Goal: Task Accomplishment & Management: Complete application form

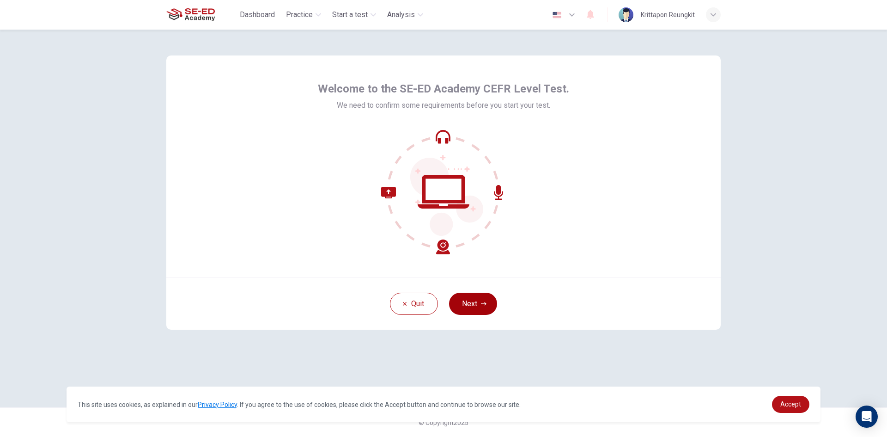
click at [475, 295] on button "Next" at bounding box center [473, 303] width 48 height 22
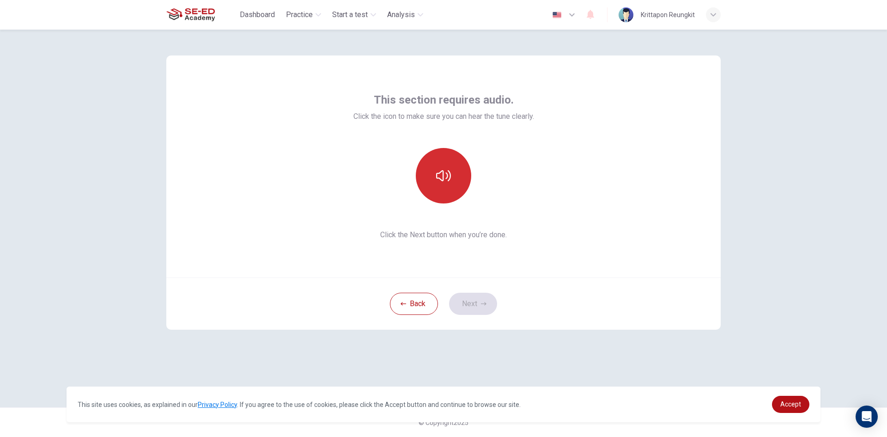
click at [444, 187] on button "button" at bounding box center [443, 175] width 55 height 55
click at [430, 179] on button "button" at bounding box center [443, 175] width 55 height 55
click at [453, 158] on button "button" at bounding box center [443, 175] width 55 height 55
click at [479, 309] on button "Next" at bounding box center [473, 303] width 48 height 22
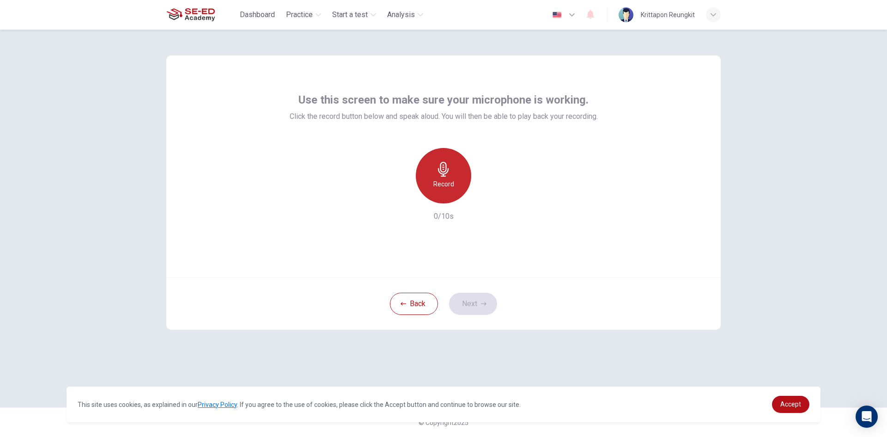
click at [447, 176] on icon "button" at bounding box center [443, 169] width 15 height 15
click at [450, 175] on icon "button" at bounding box center [443, 169] width 15 height 15
click at [485, 302] on icon "button" at bounding box center [484, 304] width 6 height 6
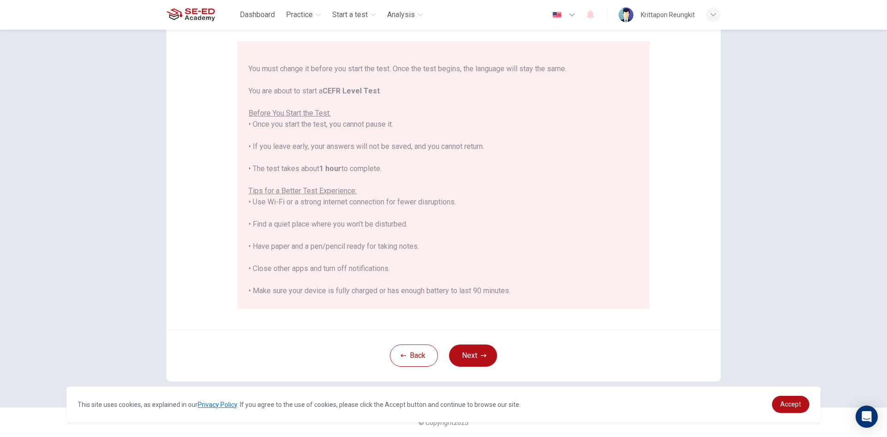
scroll to position [88, 0]
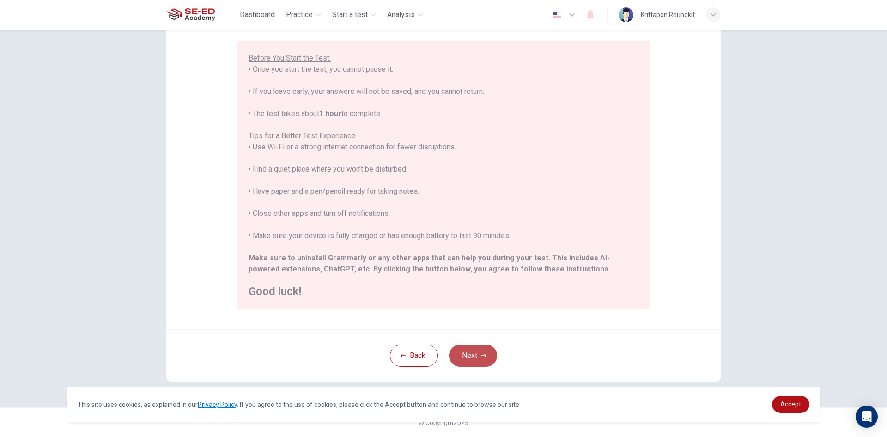
click at [463, 354] on button "Next" at bounding box center [473, 355] width 48 height 22
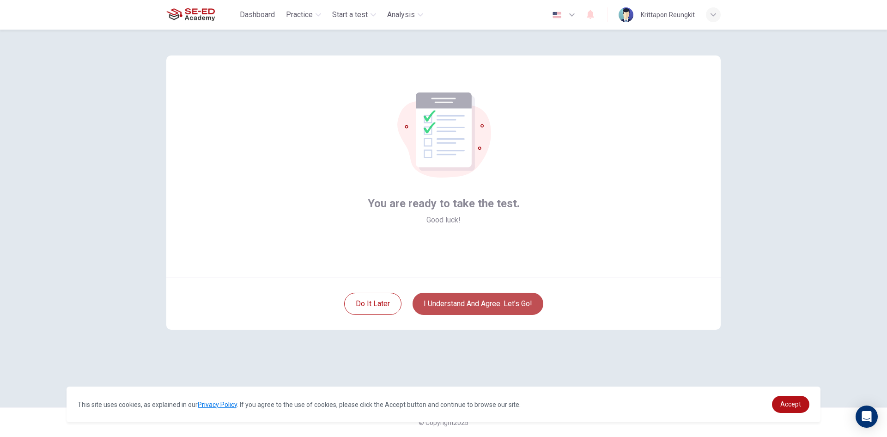
click at [468, 304] on button "I understand and agree. Let’s go!" at bounding box center [477, 303] width 131 height 22
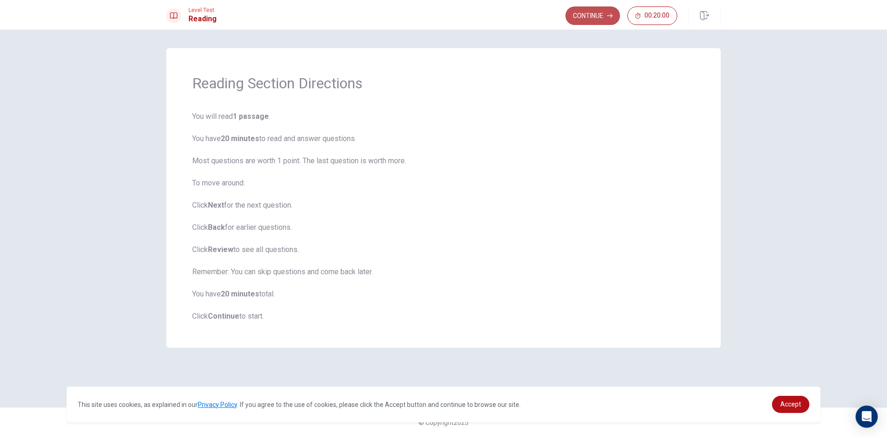
click at [589, 15] on button "Continue" at bounding box center [592, 15] width 55 height 18
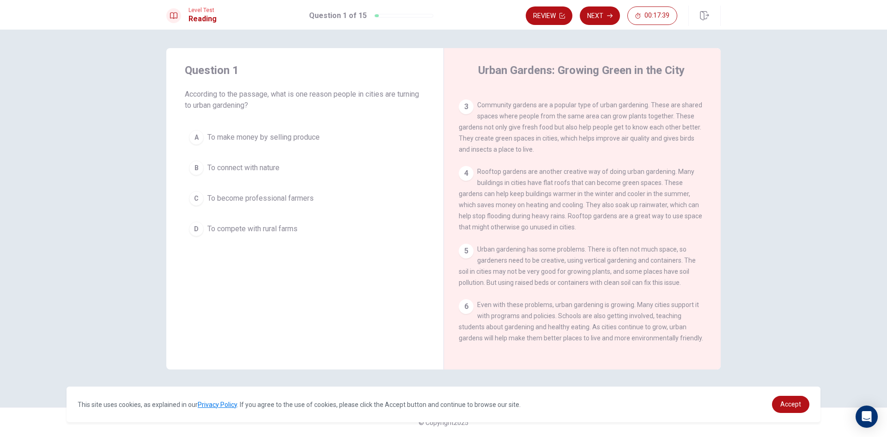
scroll to position [67, 0]
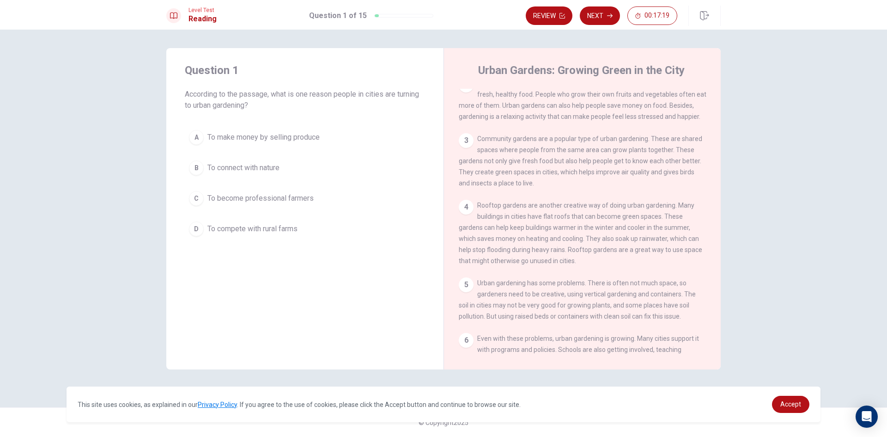
click at [291, 137] on span "To make money by selling produce" at bounding box center [263, 137] width 112 height 11
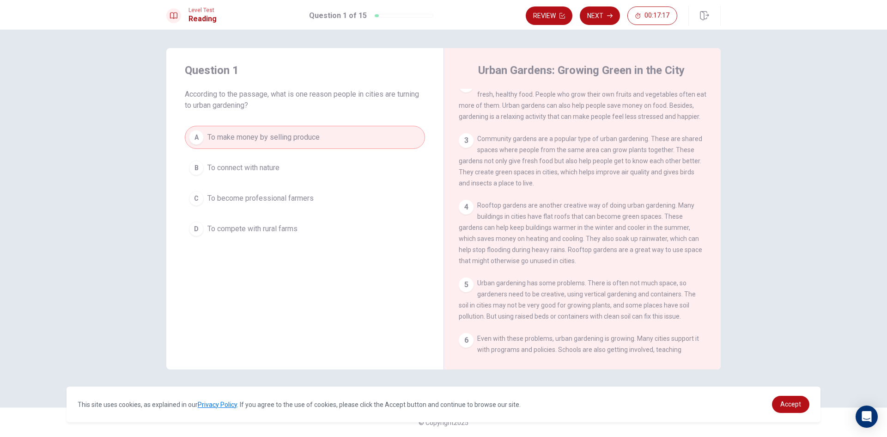
click at [291, 137] on span "To make money by selling produce" at bounding box center [263, 137] width 112 height 11
click at [595, 12] on button "Next" at bounding box center [600, 15] width 40 height 18
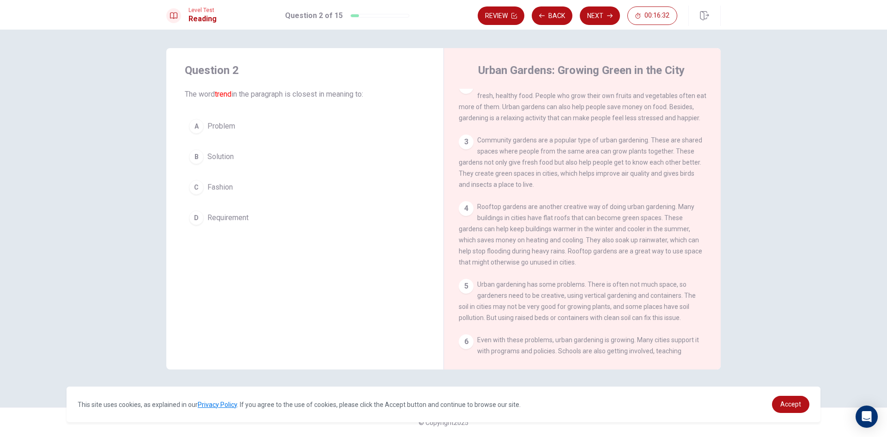
scroll to position [0, 0]
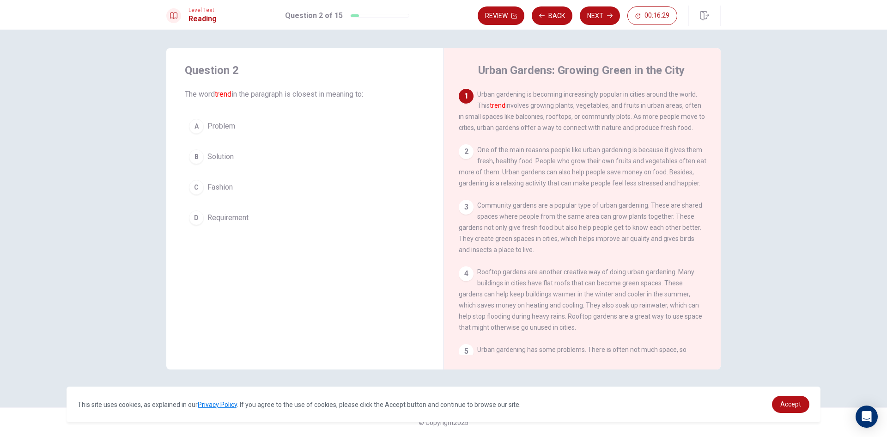
click at [195, 212] on div "D" at bounding box center [196, 217] width 15 height 15
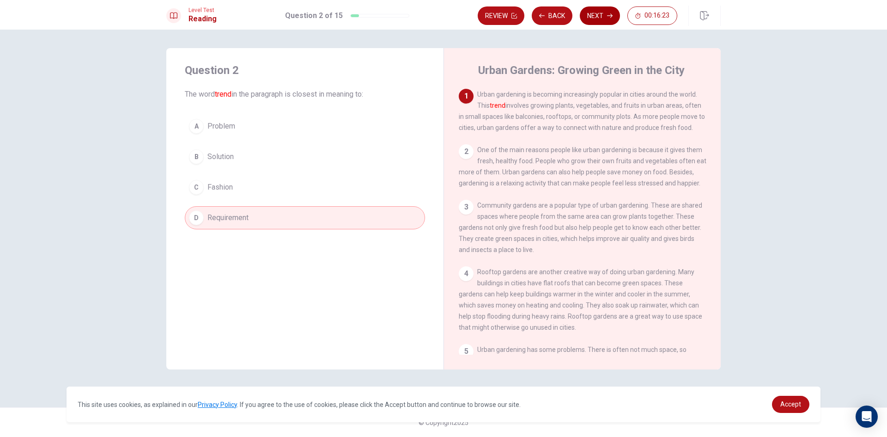
click at [591, 13] on button "Next" at bounding box center [600, 15] width 40 height 18
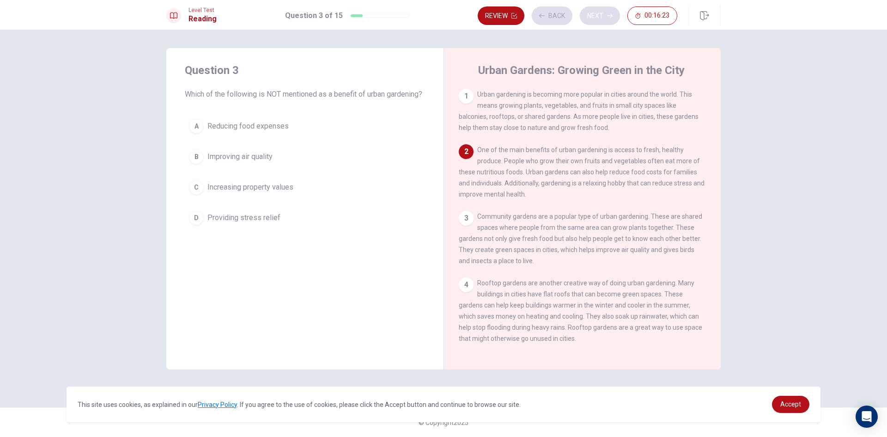
scroll to position [57, 0]
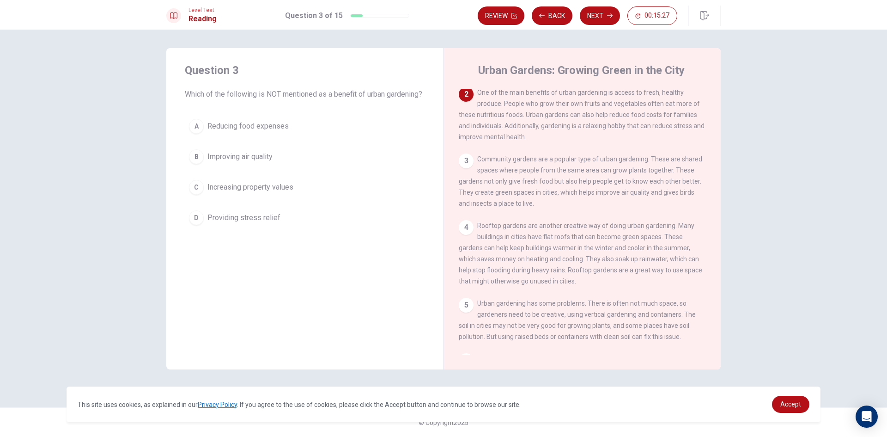
click at [193, 194] on div "C" at bounding box center [196, 187] width 15 height 15
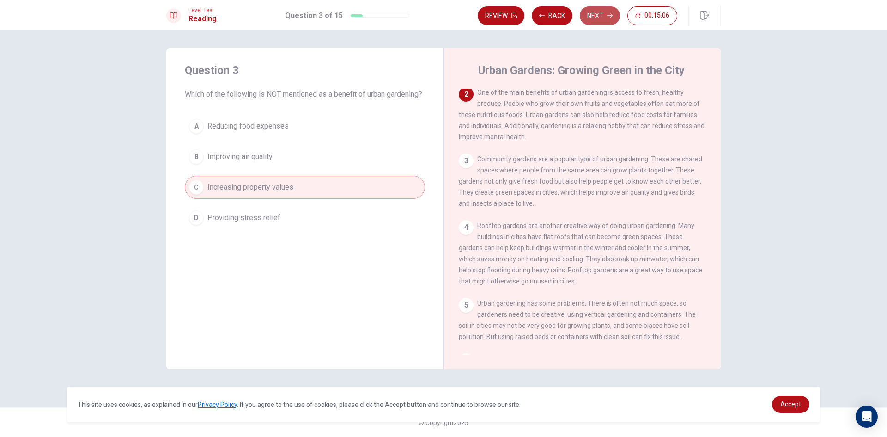
click at [606, 14] on button "Next" at bounding box center [600, 15] width 40 height 18
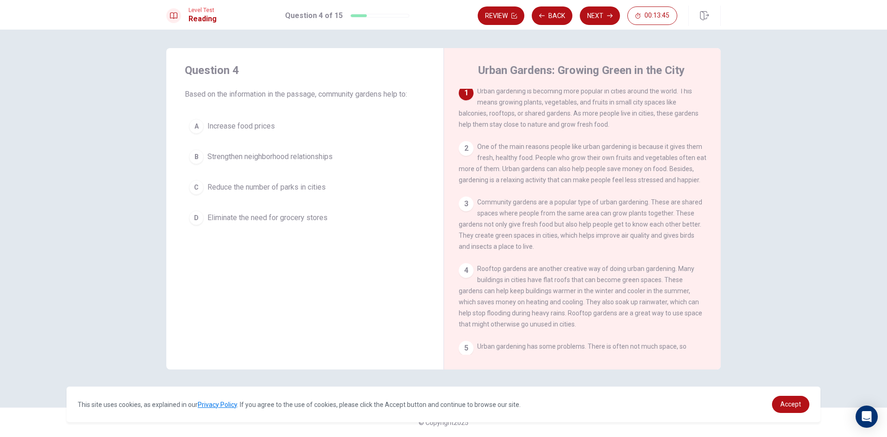
scroll to position [0, 0]
click at [466, 150] on div "2" at bounding box center [466, 151] width 15 height 15
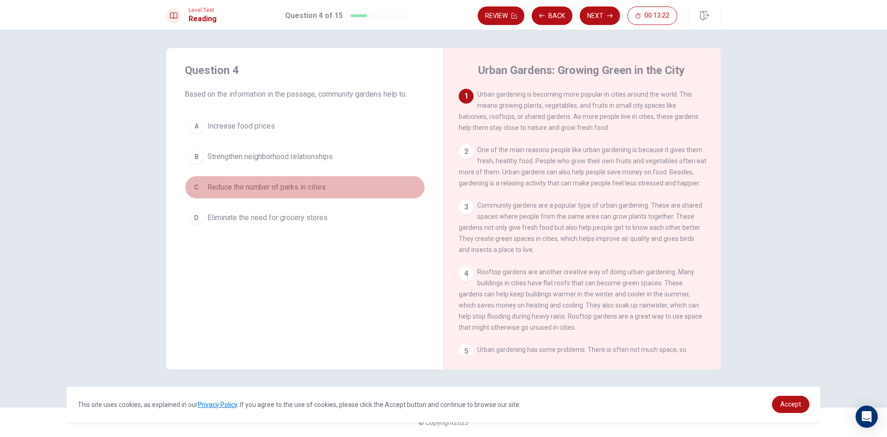
click at [203, 184] on div "C" at bounding box center [196, 187] width 15 height 15
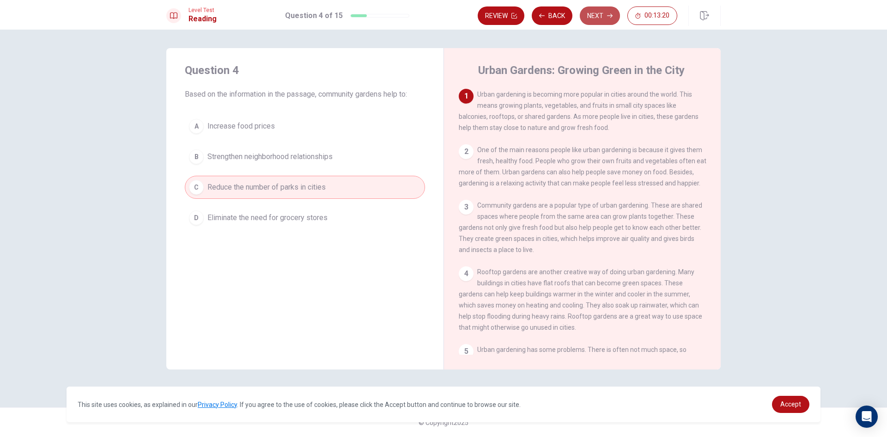
click at [599, 14] on button "Next" at bounding box center [600, 15] width 40 height 18
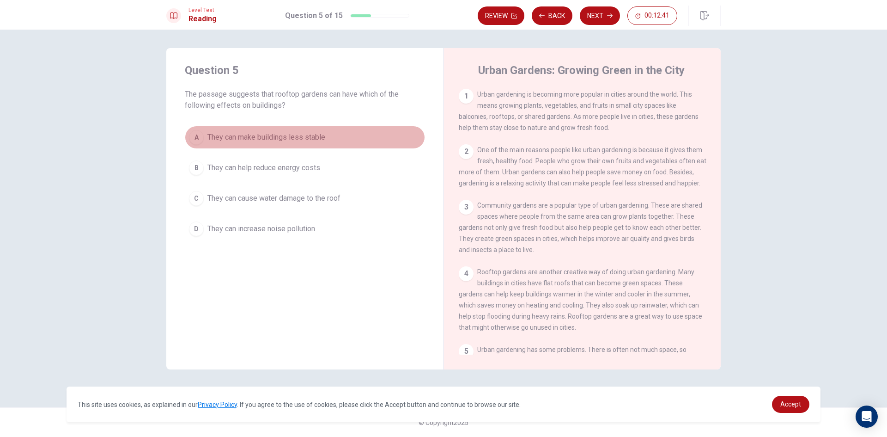
click at [200, 139] on div "A" at bounding box center [196, 137] width 15 height 15
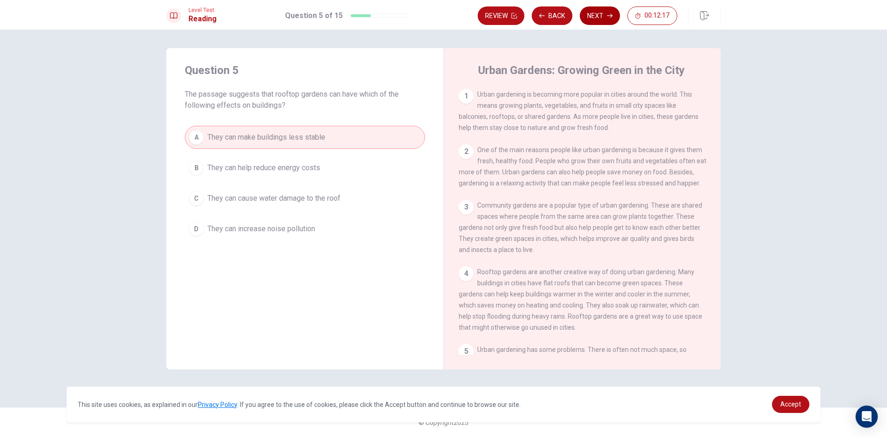
click at [597, 8] on button "Next" at bounding box center [600, 15] width 40 height 18
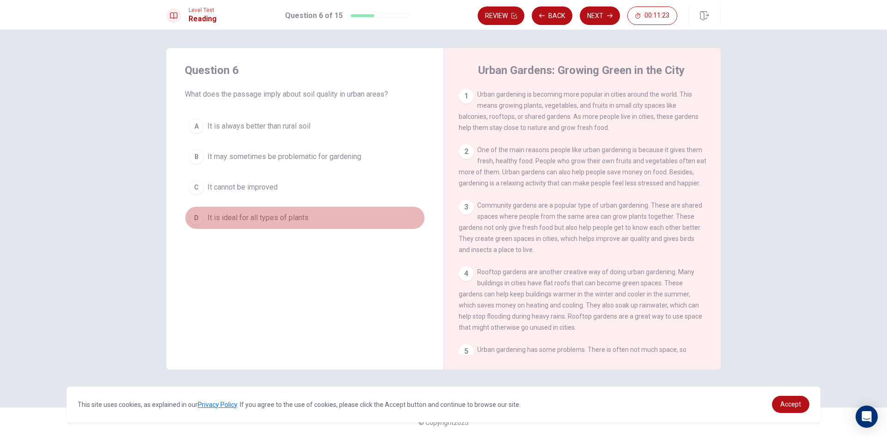
click at [194, 215] on div "D" at bounding box center [196, 217] width 15 height 15
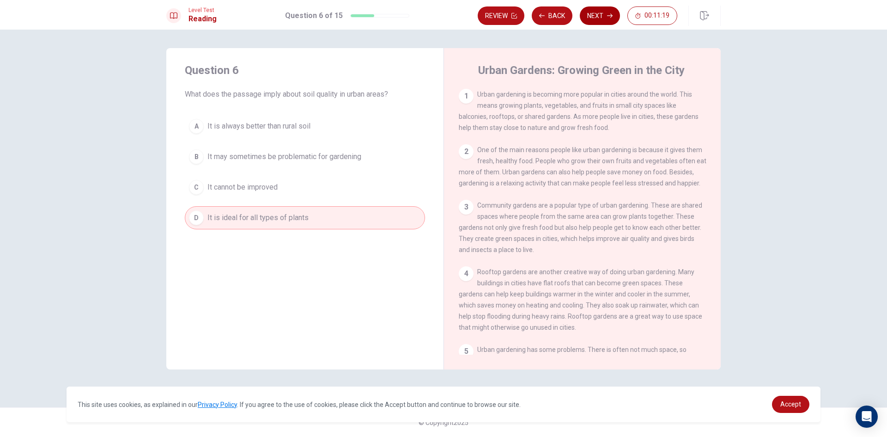
click at [605, 20] on button "Next" at bounding box center [600, 15] width 40 height 18
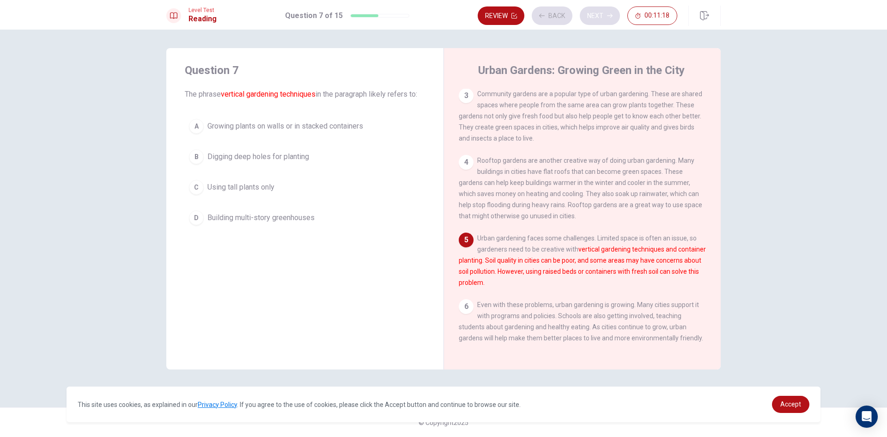
scroll to position [124, 0]
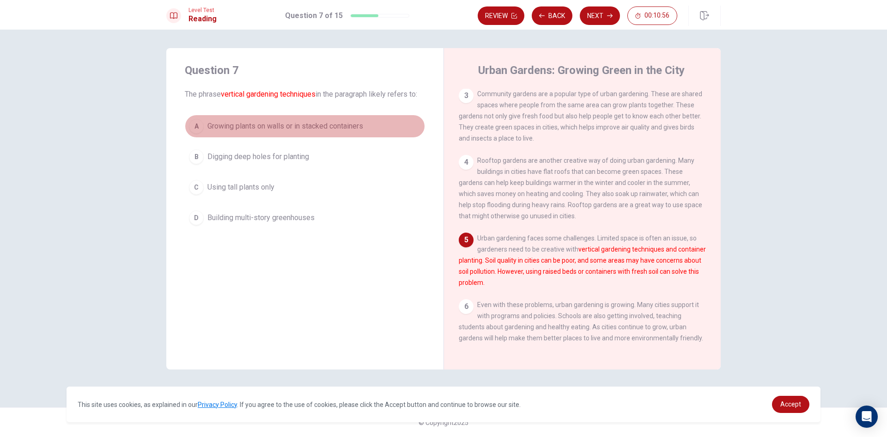
click at [195, 119] on div "A" at bounding box center [196, 126] width 15 height 15
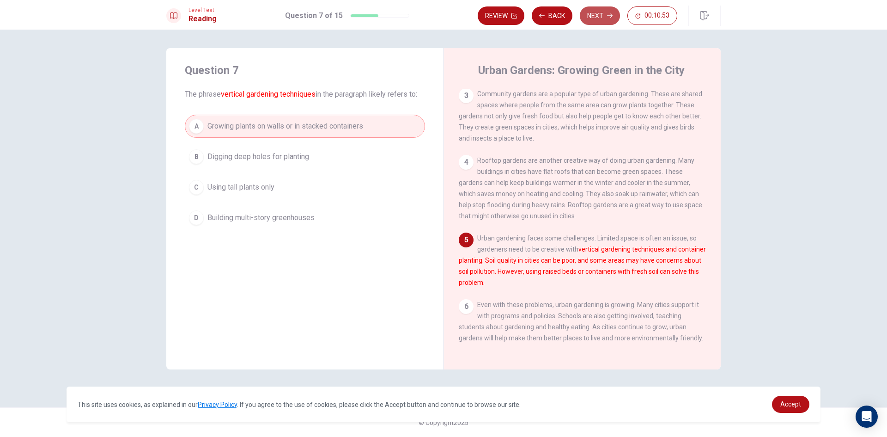
click at [603, 17] on button "Next" at bounding box center [600, 15] width 40 height 18
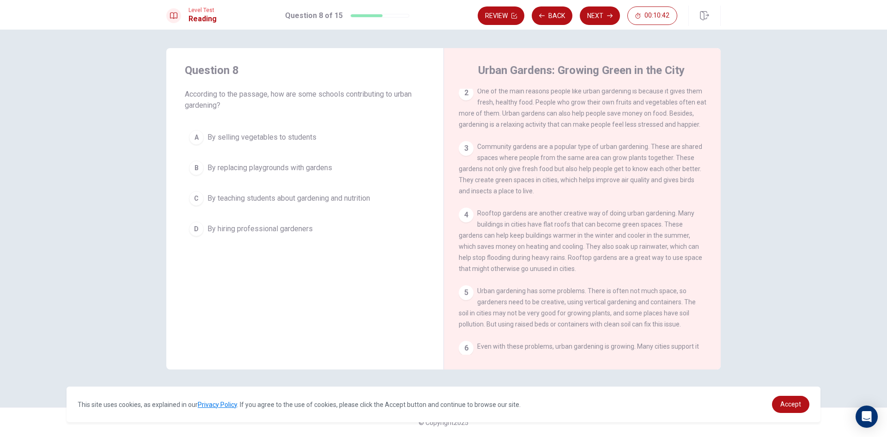
scroll to position [0, 0]
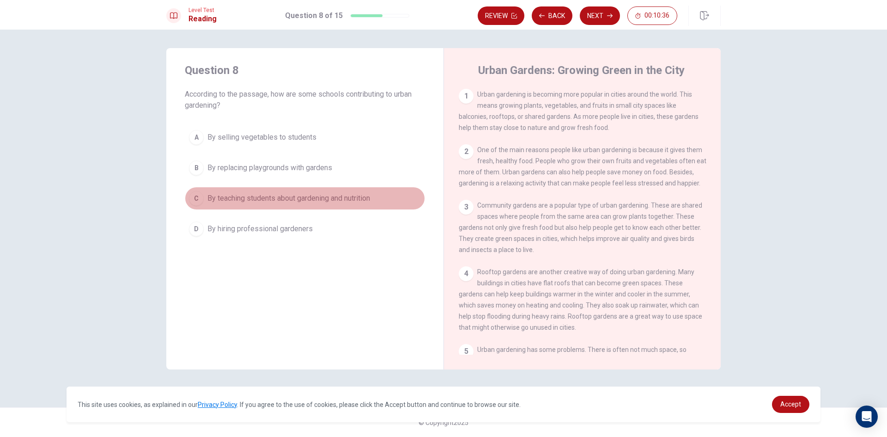
click at [193, 193] on div "C" at bounding box center [196, 198] width 15 height 15
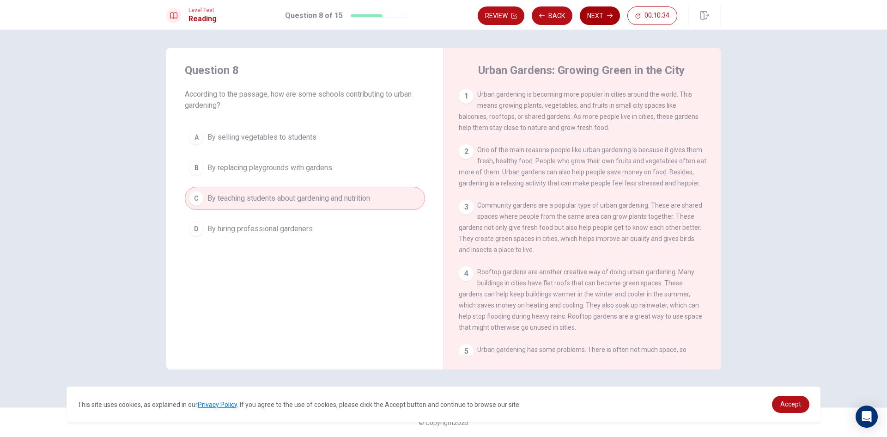
click at [606, 12] on button "Next" at bounding box center [600, 15] width 40 height 18
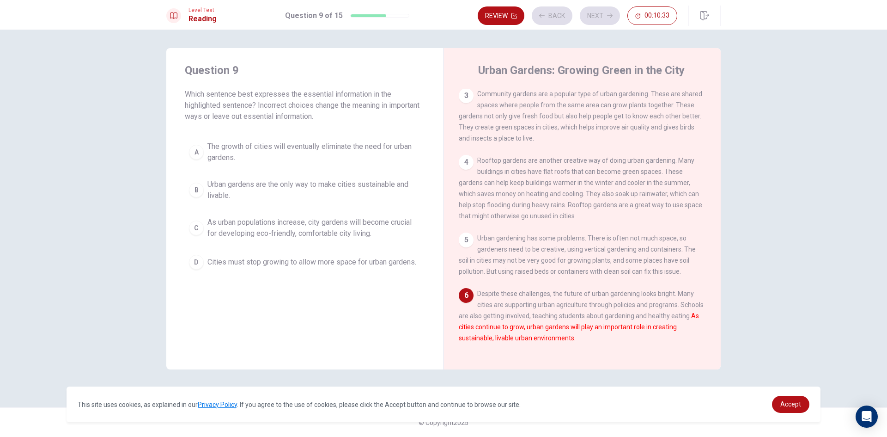
scroll to position [124, 0]
click at [196, 226] on div "C" at bounding box center [196, 227] width 15 height 15
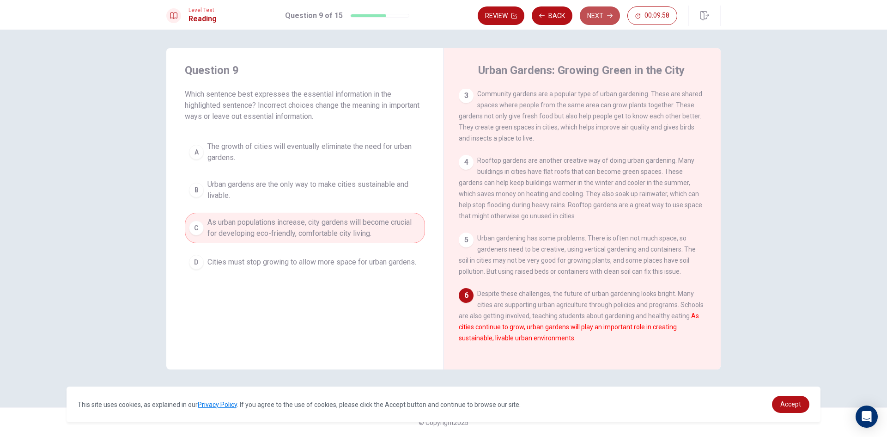
click at [608, 16] on icon "button" at bounding box center [610, 16] width 6 height 4
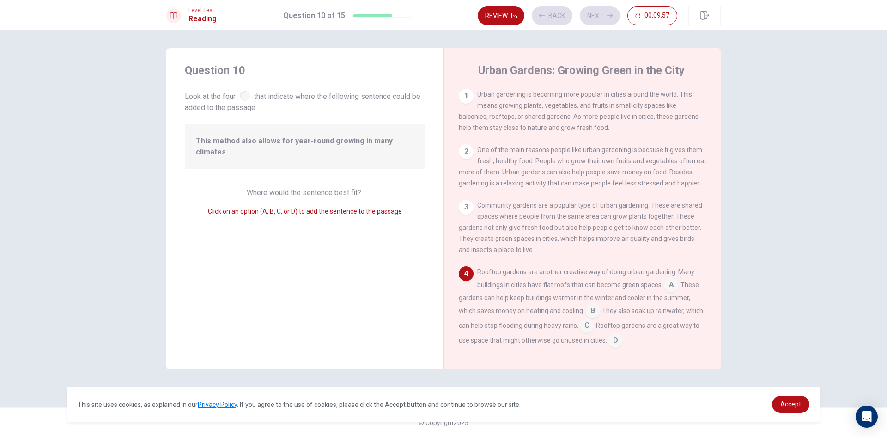
scroll to position [91, 0]
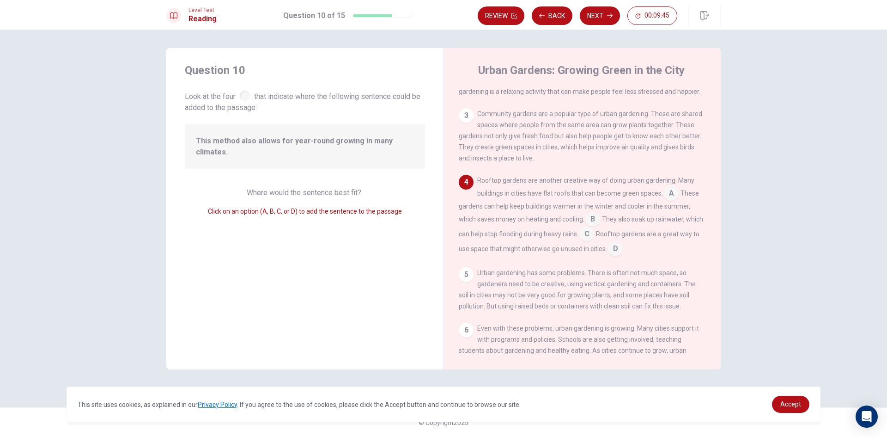
click at [594, 241] on input at bounding box center [586, 234] width 15 height 15
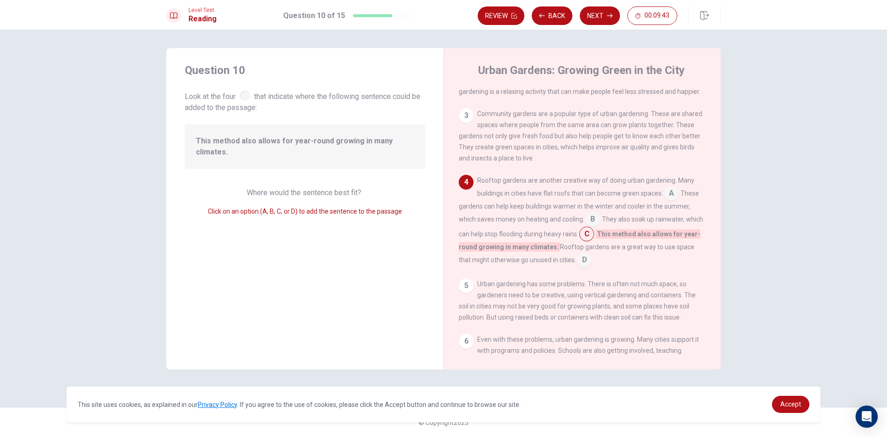
click at [591, 224] on input at bounding box center [592, 219] width 15 height 15
click at [676, 197] on input at bounding box center [671, 194] width 15 height 15
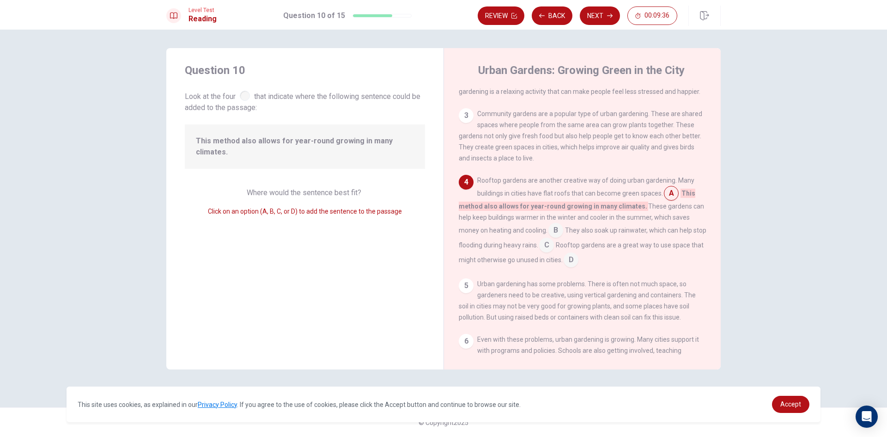
click at [557, 236] on input at bounding box center [555, 231] width 15 height 15
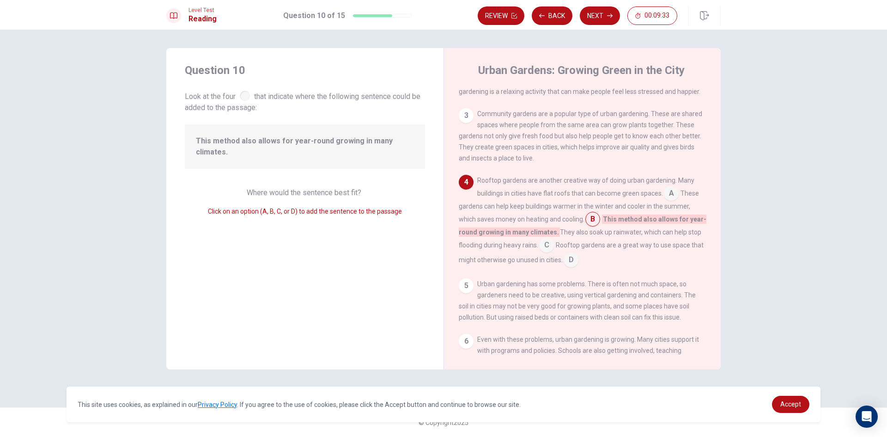
click at [549, 253] on input at bounding box center [546, 245] width 15 height 15
click at [592, 267] on input at bounding box center [584, 260] width 15 height 15
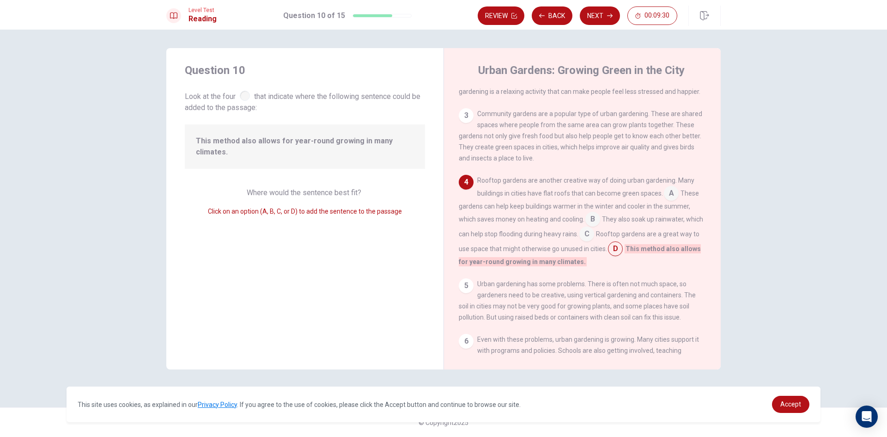
click at [596, 221] on input at bounding box center [592, 219] width 15 height 15
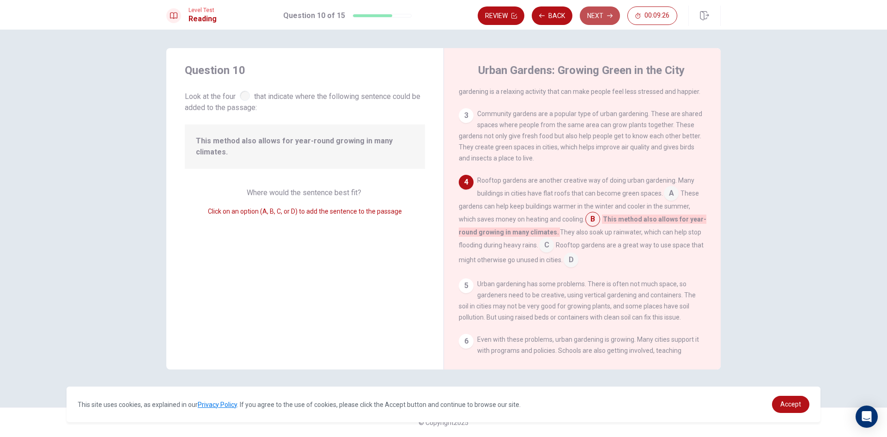
click at [599, 14] on button "Next" at bounding box center [600, 15] width 40 height 18
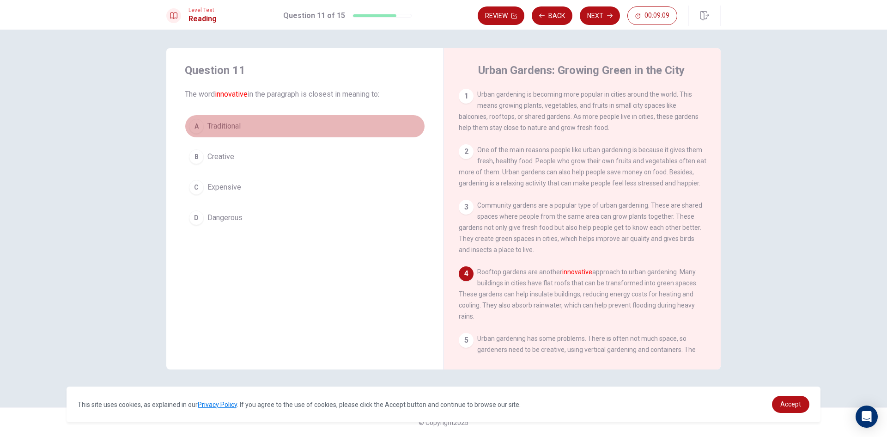
click at [193, 134] on button "A Traditional" at bounding box center [305, 126] width 240 height 23
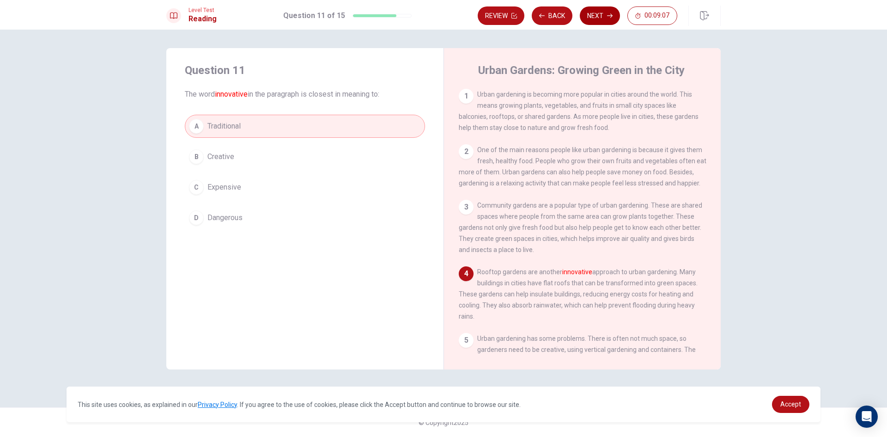
click at [599, 14] on button "Next" at bounding box center [600, 15] width 40 height 18
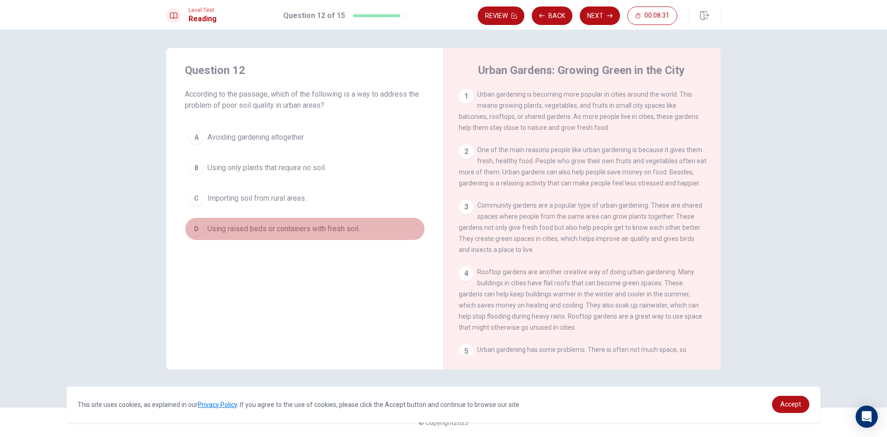
click at [194, 221] on button "D Using raised beds or containers with fresh soil." at bounding box center [305, 228] width 240 height 23
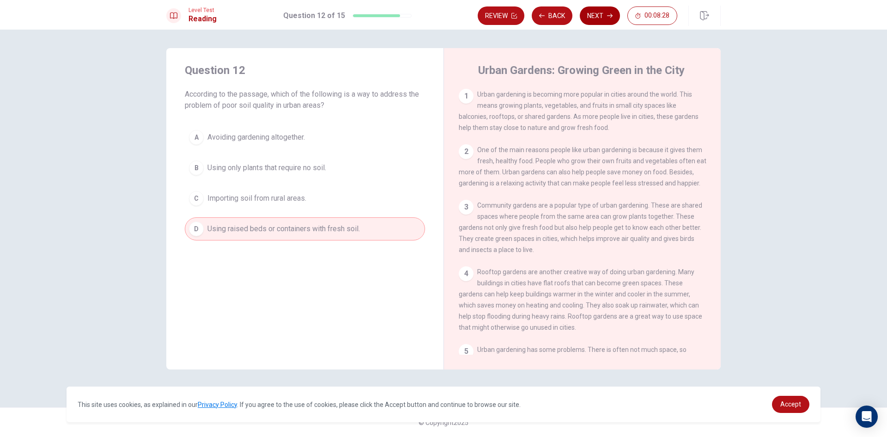
click at [601, 13] on button "Next" at bounding box center [600, 15] width 40 height 18
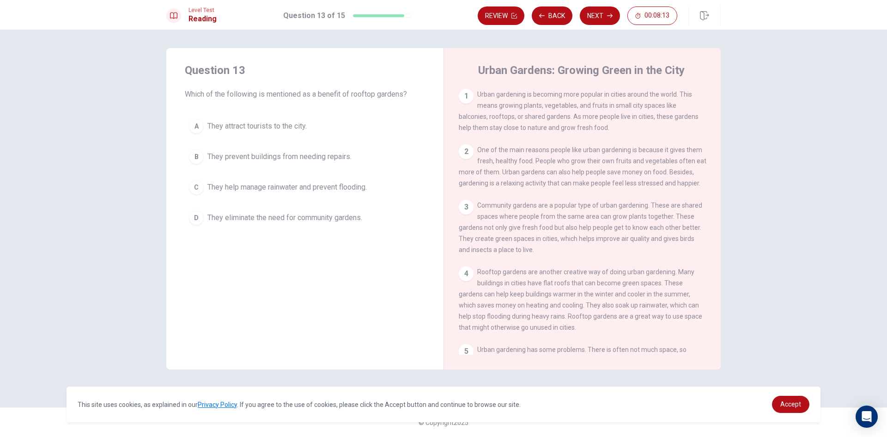
click at [191, 185] on div "C" at bounding box center [196, 187] width 15 height 15
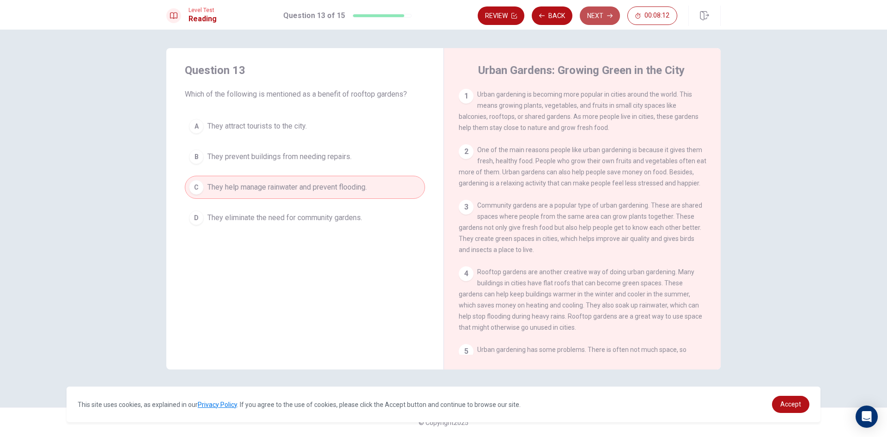
click at [608, 13] on icon "button" at bounding box center [610, 16] width 6 height 6
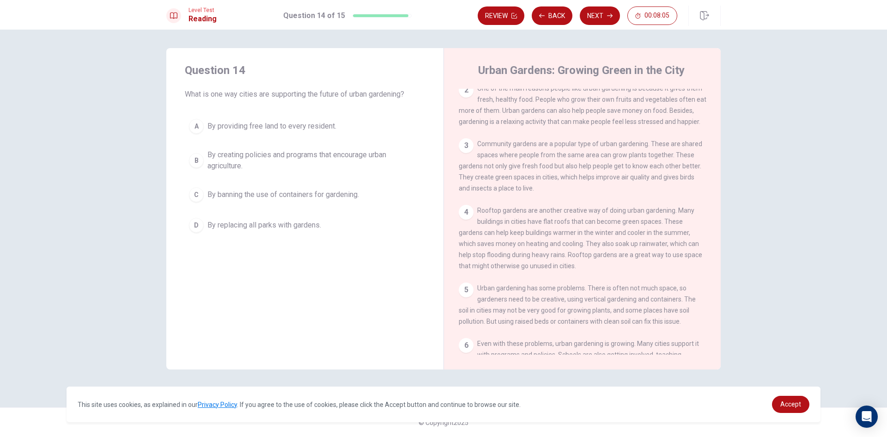
scroll to position [113, 0]
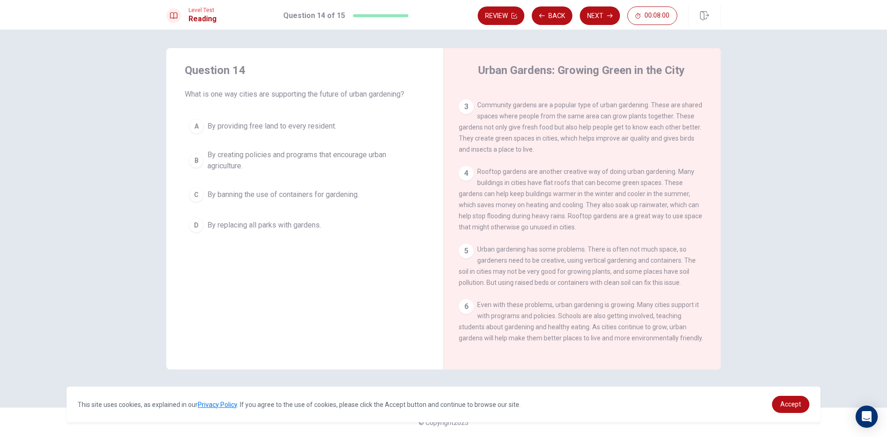
click at [196, 158] on div "B" at bounding box center [196, 160] width 15 height 15
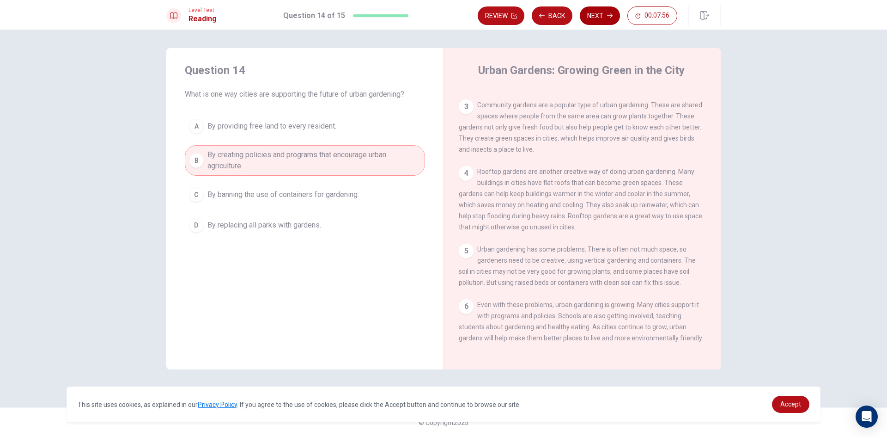
click at [602, 16] on button "Next" at bounding box center [600, 15] width 40 height 18
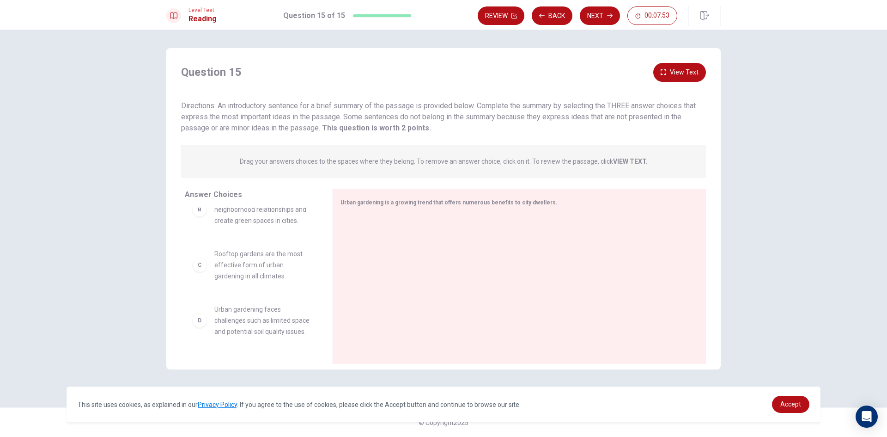
scroll to position [92, 0]
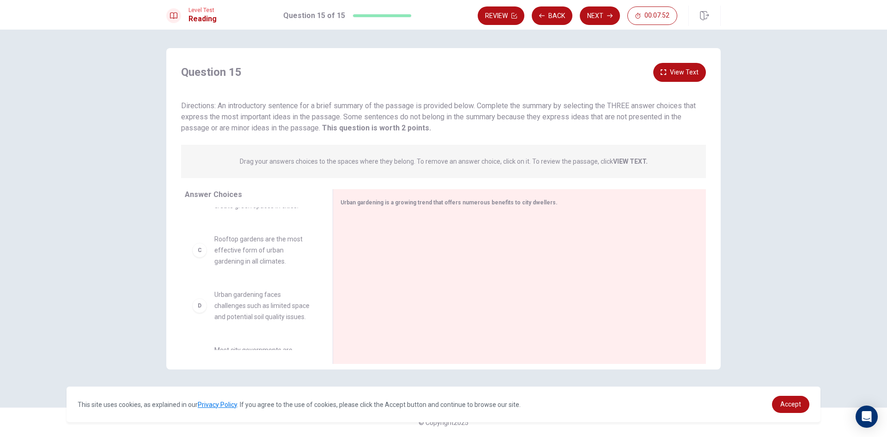
click at [200, 251] on div "C" at bounding box center [199, 250] width 15 height 15
drag, startPoint x: 200, startPoint y: 251, endPoint x: 203, endPoint y: 256, distance: 5.6
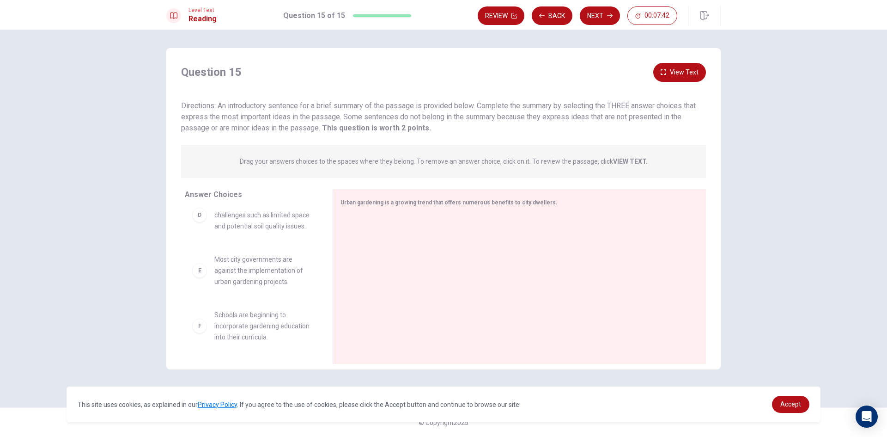
scroll to position [194, 0]
drag, startPoint x: 202, startPoint y: 269, endPoint x: 377, endPoint y: 249, distance: 176.2
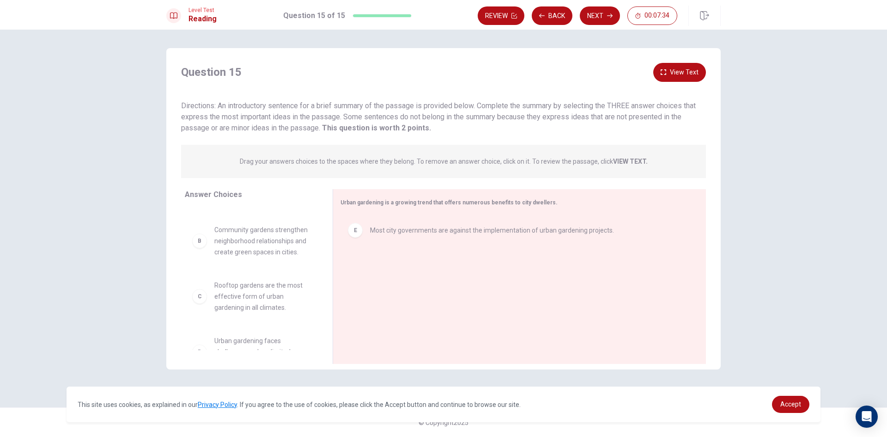
scroll to position [0, 0]
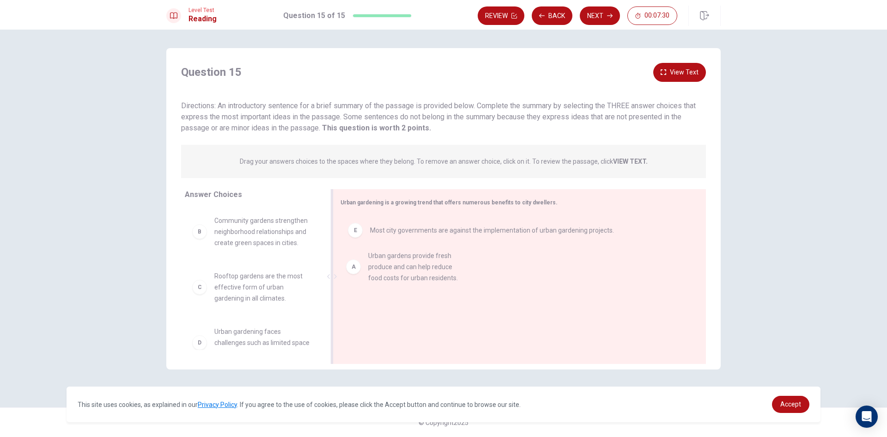
drag, startPoint x: 199, startPoint y: 234, endPoint x: 356, endPoint y: 266, distance: 160.3
drag, startPoint x: 199, startPoint y: 288, endPoint x: 369, endPoint y: 297, distance: 170.7
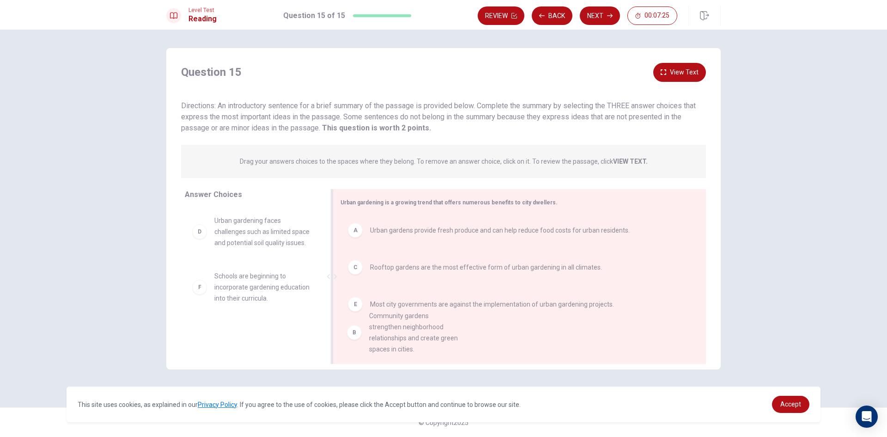
drag, startPoint x: 194, startPoint y: 232, endPoint x: 352, endPoint y: 330, distance: 185.1
drag, startPoint x: 203, startPoint y: 234, endPoint x: 363, endPoint y: 333, distance: 187.9
click at [686, 75] on button "View Text" at bounding box center [679, 72] width 53 height 19
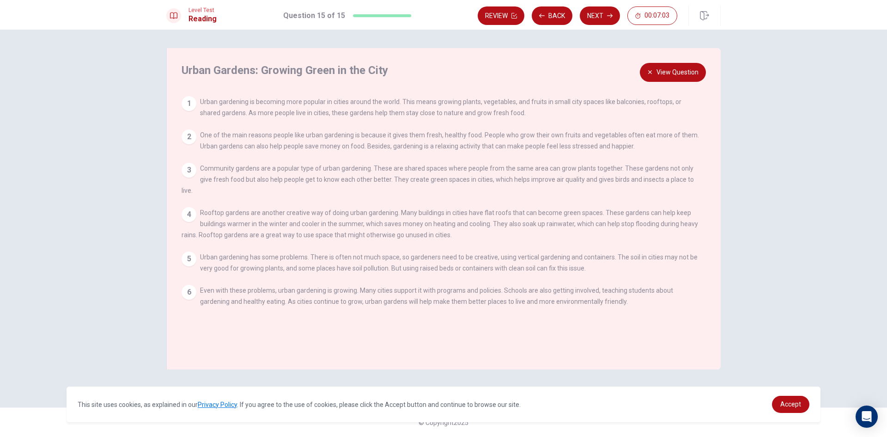
click at [190, 102] on div "1" at bounding box center [189, 103] width 15 height 15
click at [195, 161] on div "View Question 1 Urban gardening is becoming more popular in cities around the w…" at bounding box center [446, 207] width 529 height 222
click at [187, 244] on div "View Question 1 Urban gardening is becoming more popular in cities around the w…" at bounding box center [446, 207] width 529 height 222
click at [689, 71] on button "View Question" at bounding box center [673, 72] width 66 height 19
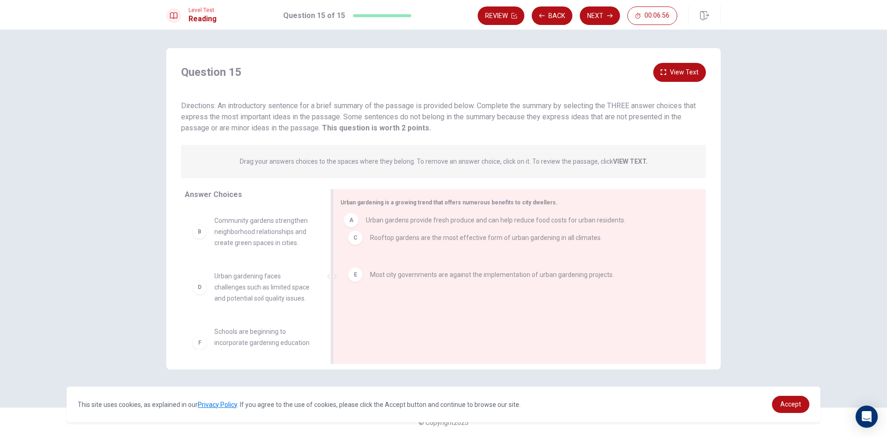
drag, startPoint x: 358, startPoint y: 230, endPoint x: 356, endPoint y: 220, distance: 9.9
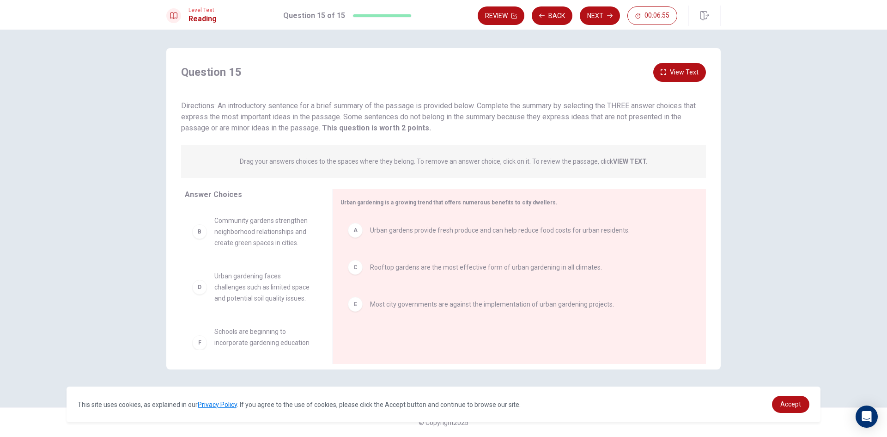
click at [697, 66] on button "View Text" at bounding box center [679, 72] width 53 height 19
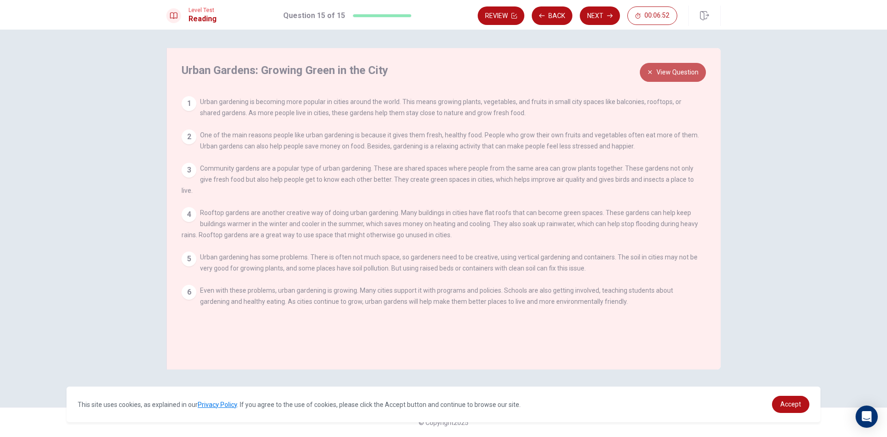
click at [664, 72] on button "View Question" at bounding box center [673, 72] width 66 height 19
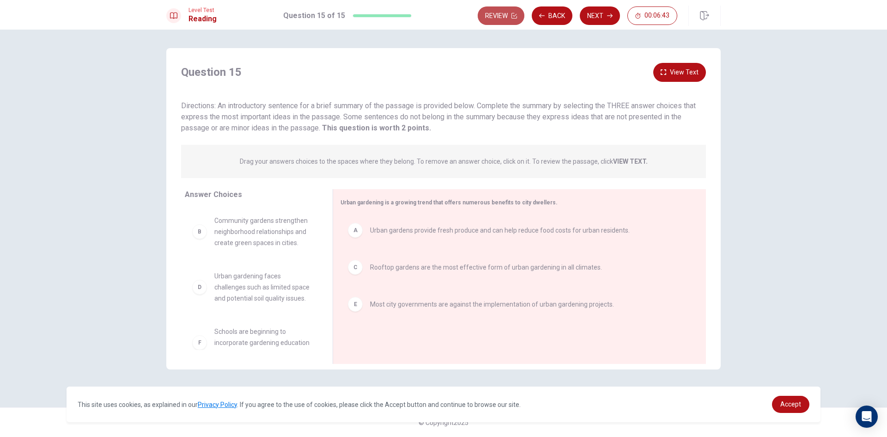
click at [499, 14] on button "Review" at bounding box center [501, 15] width 47 height 18
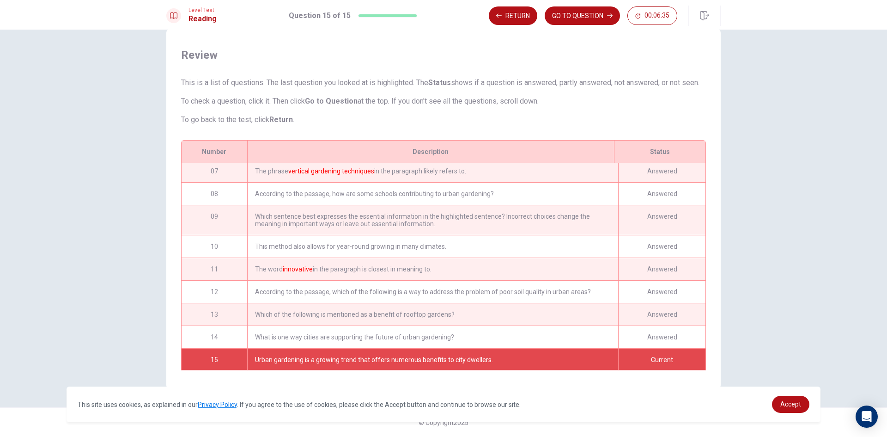
scroll to position [144, 0]
click at [258, 353] on div "Urban gardening is a growing trend that offers numerous benefits to city dwelle…" at bounding box center [432, 358] width 371 height 22
click at [661, 347] on div "Current" at bounding box center [661, 358] width 87 height 22
click at [660, 347] on div "Current" at bounding box center [661, 358] width 87 height 22
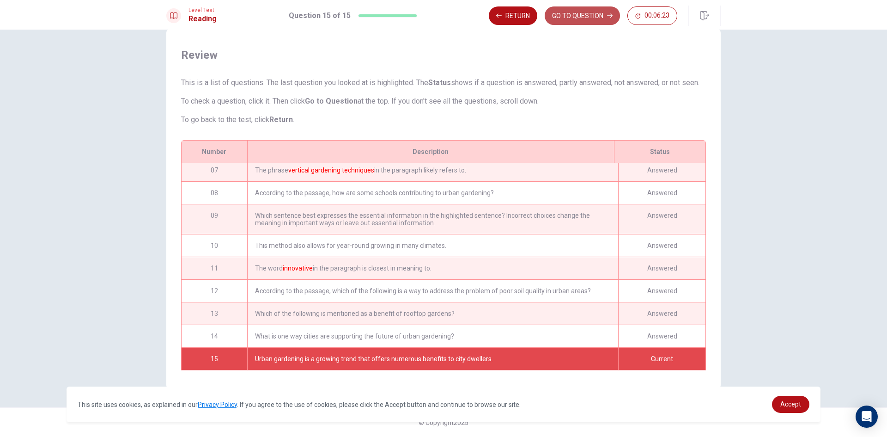
click at [583, 13] on button "GO TO QUESTION" at bounding box center [582, 15] width 75 height 18
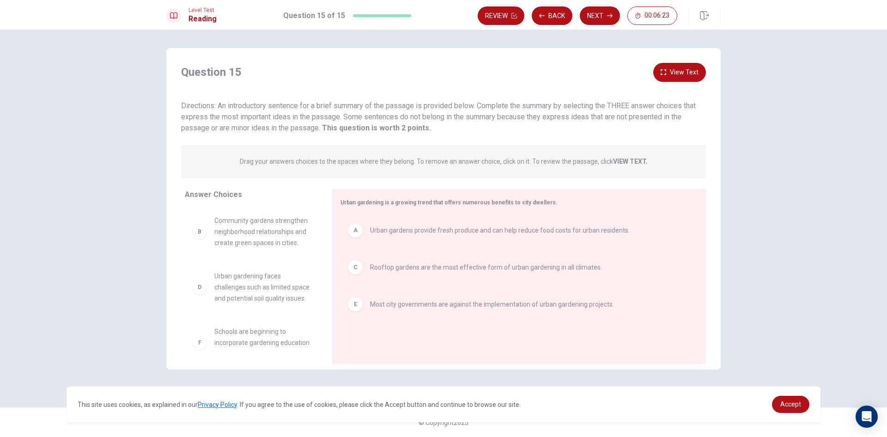
scroll to position [0, 0]
drag, startPoint x: 202, startPoint y: 240, endPoint x: 370, endPoint y: 235, distance: 167.3
click at [359, 229] on div "A" at bounding box center [355, 230] width 15 height 15
click at [361, 270] on div "E" at bounding box center [355, 267] width 15 height 15
drag, startPoint x: 206, startPoint y: 234, endPoint x: 399, endPoint y: 258, distance: 195.1
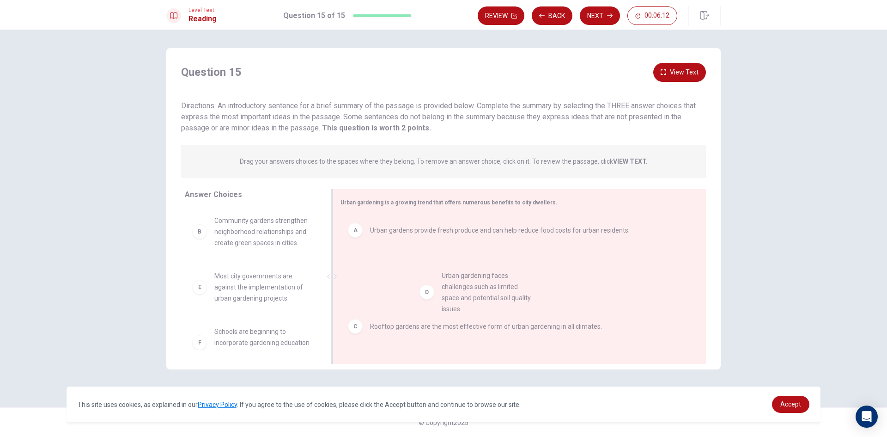
drag, startPoint x: 199, startPoint y: 292, endPoint x: 429, endPoint y: 292, distance: 230.5
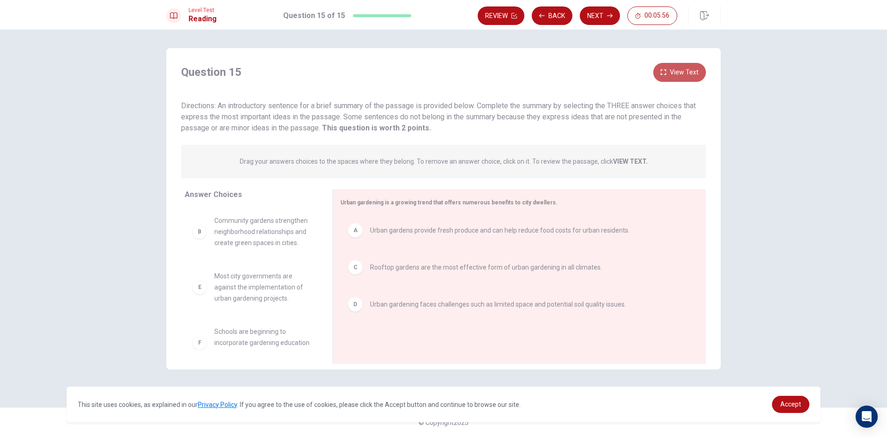
click at [676, 76] on button "View Text" at bounding box center [679, 72] width 53 height 19
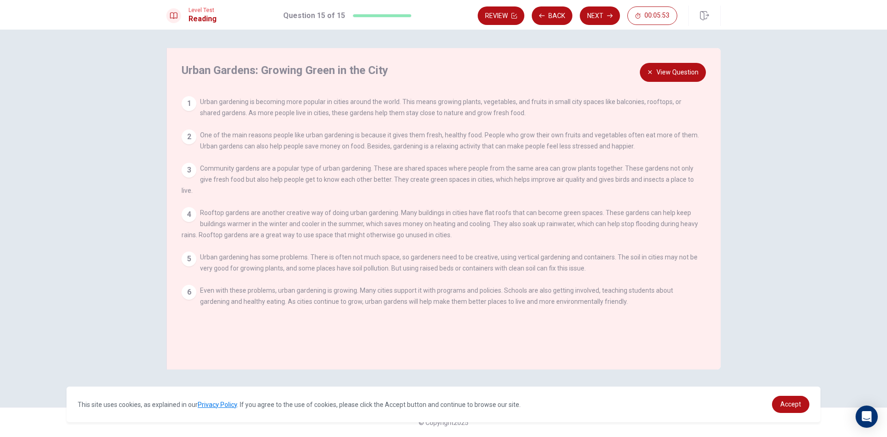
click at [182, 95] on div "Urban Gardens: Growing Green in the City View Question 1 Urban gardening is bec…" at bounding box center [443, 208] width 554 height 321
click at [194, 136] on div "2" at bounding box center [189, 136] width 15 height 15
drag, startPoint x: 194, startPoint y: 136, endPoint x: 198, endPoint y: 146, distance: 11.6
click at [195, 139] on div "2" at bounding box center [189, 136] width 15 height 15
click at [200, 154] on div "View Question 1 Urban gardening is becoming more popular in cities around the w…" at bounding box center [446, 207] width 529 height 222
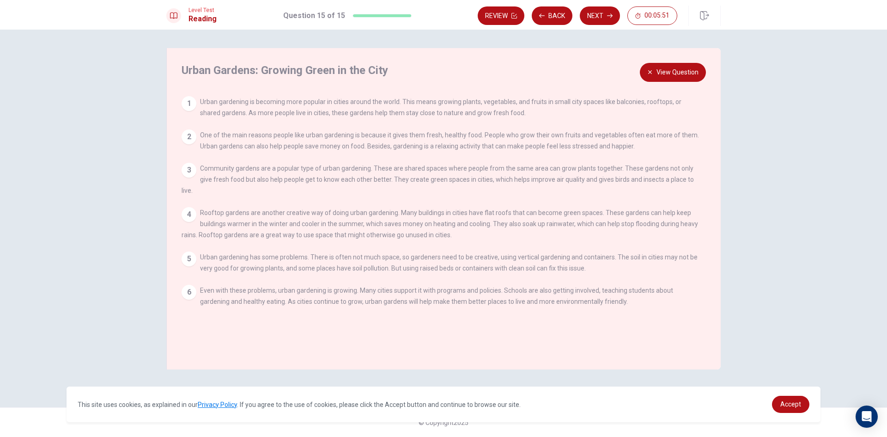
click at [667, 78] on button "View Question" at bounding box center [673, 72] width 66 height 19
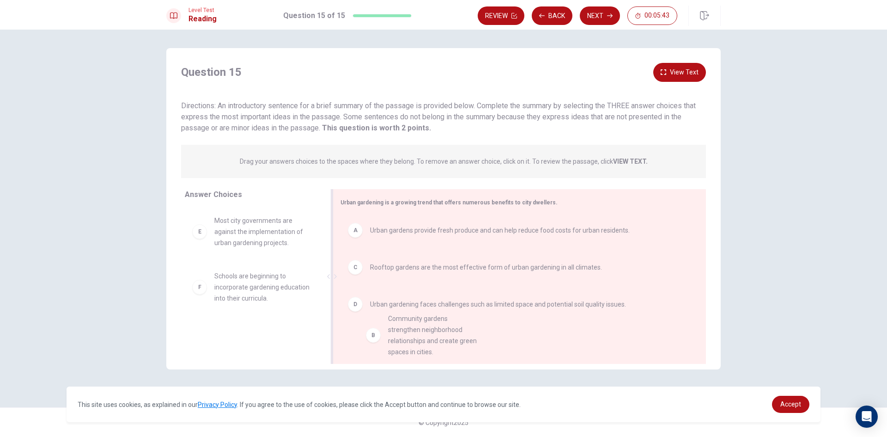
drag, startPoint x: 197, startPoint y: 233, endPoint x: 374, endPoint y: 332, distance: 202.3
click at [609, 13] on icon "button" at bounding box center [610, 16] width 6 height 6
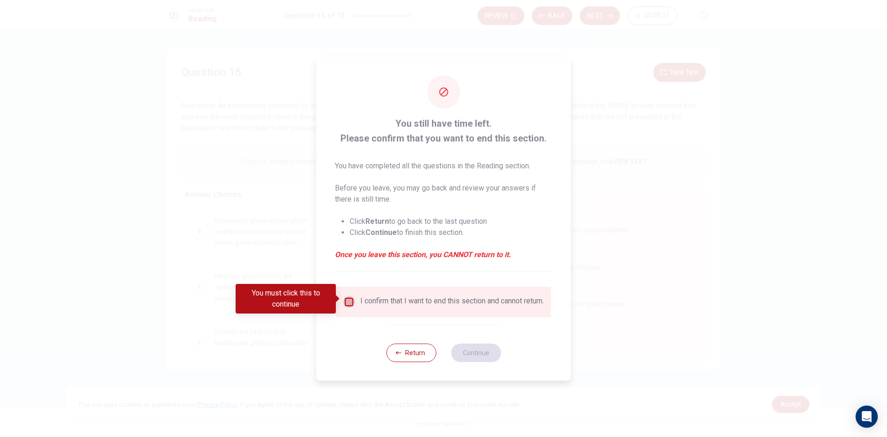
click at [345, 298] on input "You must click this to continue" at bounding box center [349, 301] width 11 height 11
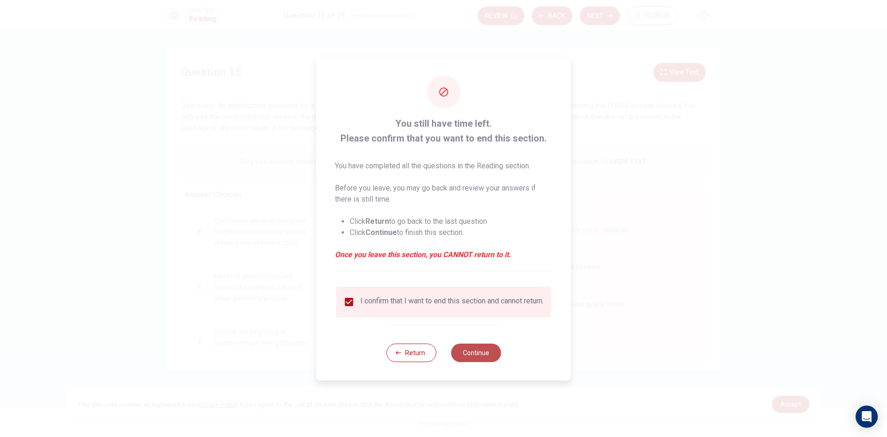
click at [476, 358] on button "Continue" at bounding box center [476, 352] width 50 height 18
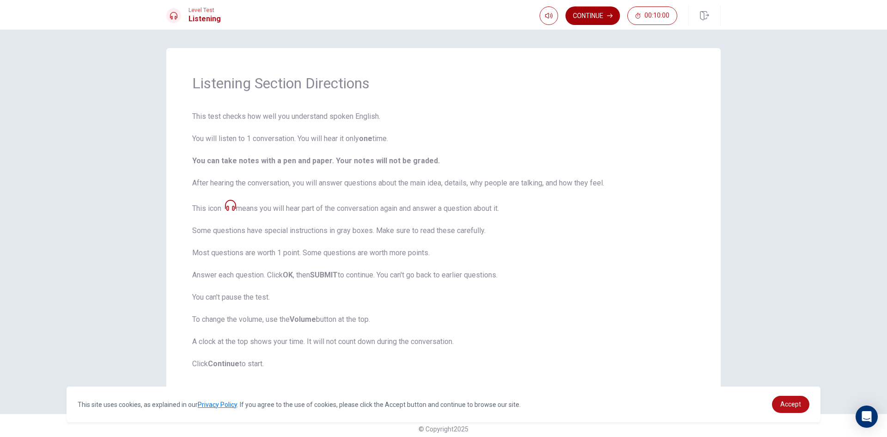
click at [592, 16] on button "Continue" at bounding box center [592, 15] width 55 height 18
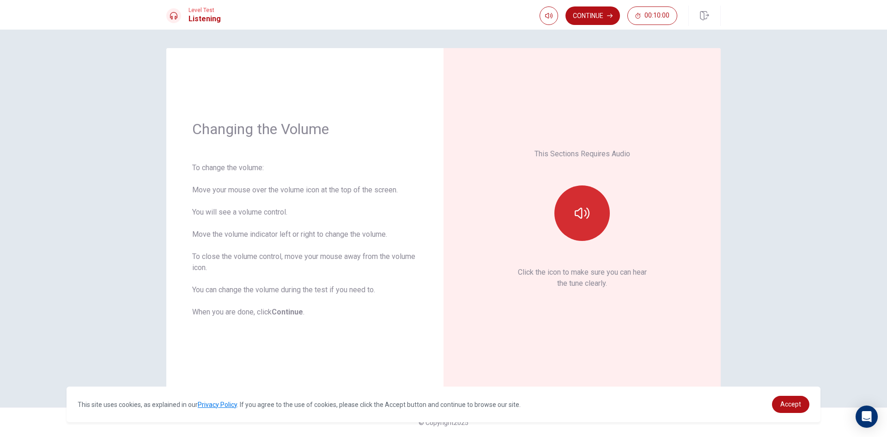
click at [567, 212] on button "button" at bounding box center [581, 212] width 55 height 55
click at [571, 212] on button "button" at bounding box center [581, 212] width 55 height 55
click at [595, 17] on button "Continue" at bounding box center [592, 15] width 55 height 18
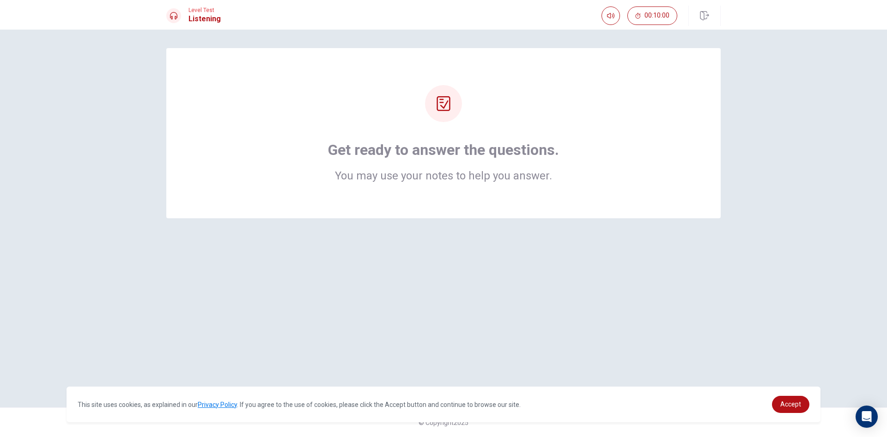
click at [439, 120] on div at bounding box center [443, 103] width 37 height 37
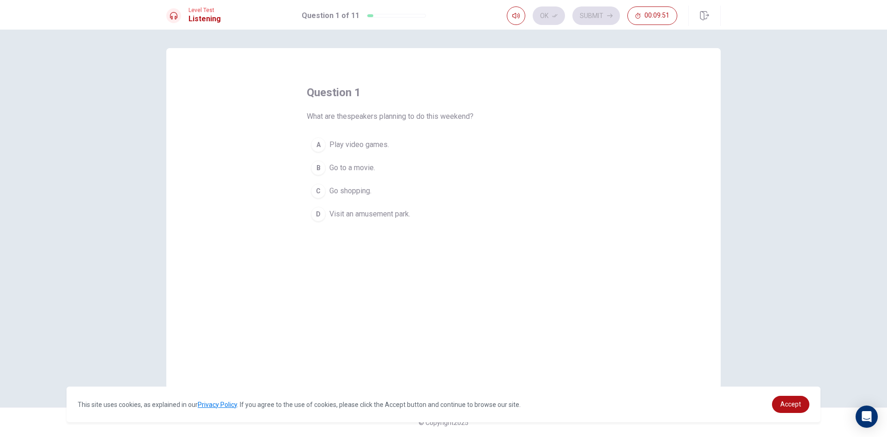
click at [312, 210] on div "D" at bounding box center [318, 213] width 15 height 15
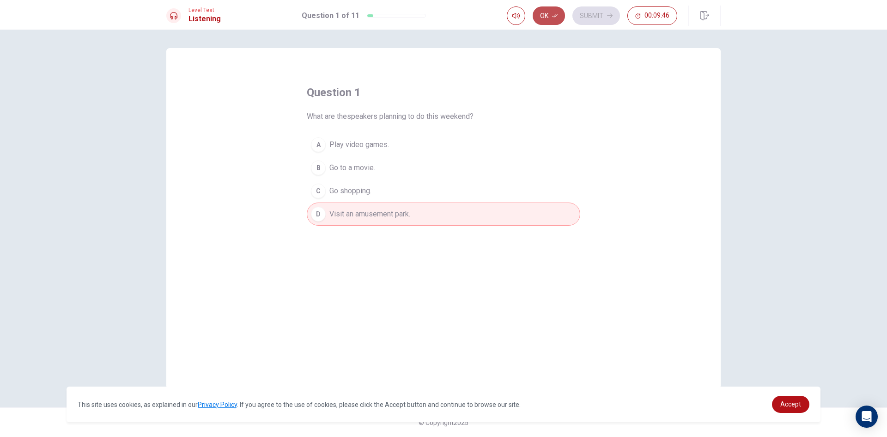
click at [556, 12] on button "Ok" at bounding box center [549, 15] width 32 height 18
click at [549, 19] on div "Ok Submit 00:09:44" at bounding box center [592, 15] width 170 height 18
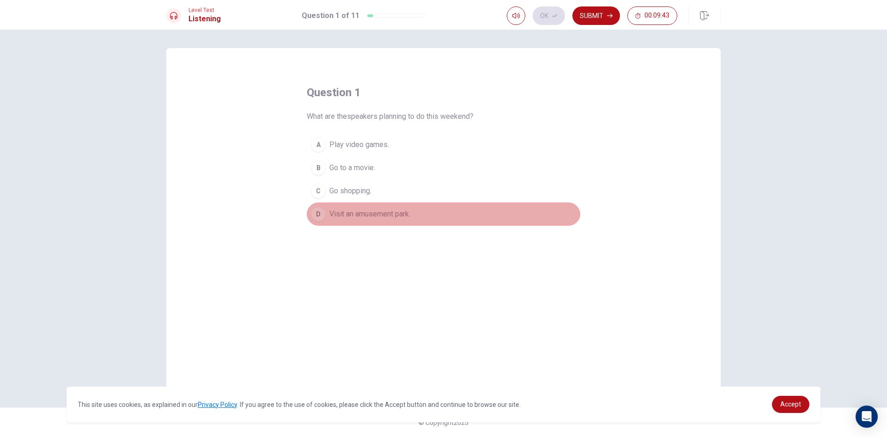
click at [348, 217] on span "Visit an amusement park." at bounding box center [369, 213] width 81 height 11
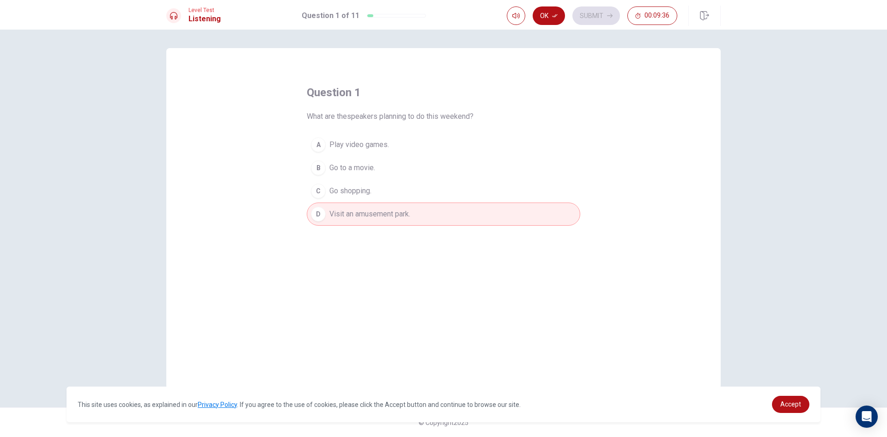
click at [506, 214] on button "D Visit an amusement park." at bounding box center [443, 213] width 273 height 23
click at [712, 16] on button "button" at bounding box center [704, 16] width 32 height 20
click at [554, 14] on icon "button" at bounding box center [555, 16] width 6 height 6
click at [599, 19] on button "Submit" at bounding box center [596, 15] width 48 height 18
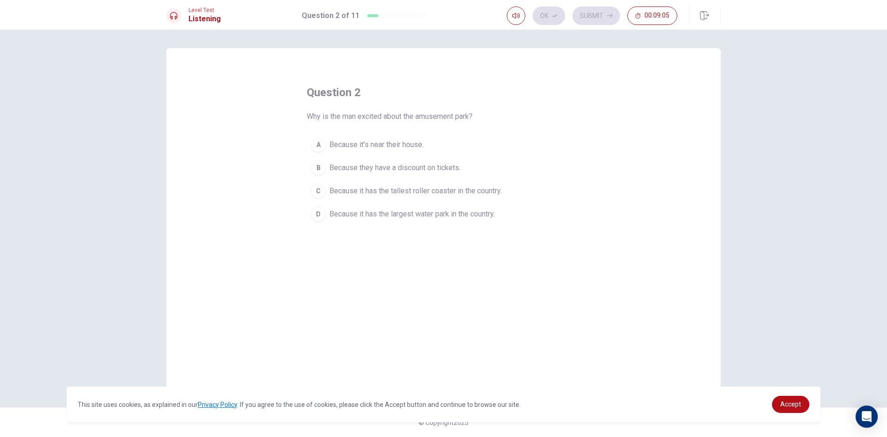
click at [318, 189] on div "C" at bounding box center [318, 190] width 15 height 15
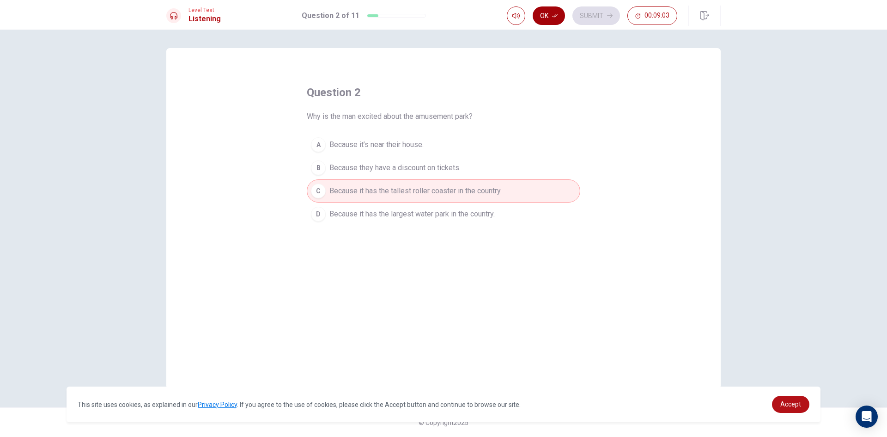
click at [562, 18] on button "Ok" at bounding box center [549, 15] width 32 height 18
click at [588, 17] on button "Submit" at bounding box center [596, 15] width 48 height 18
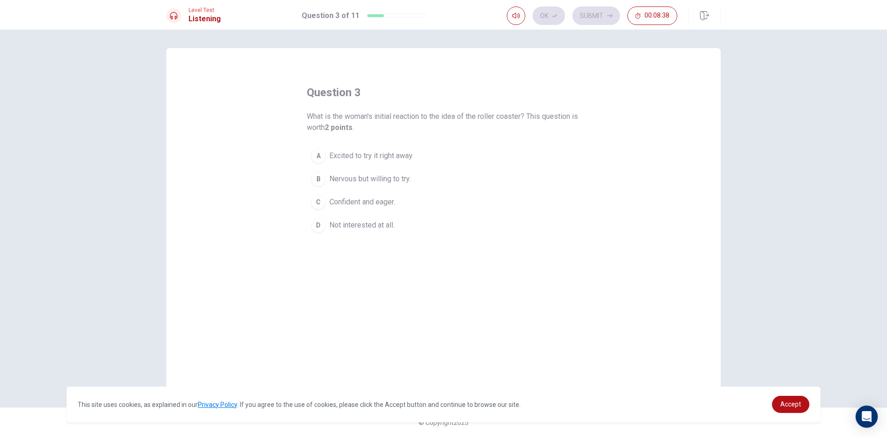
click at [322, 223] on div "D" at bounding box center [318, 225] width 15 height 15
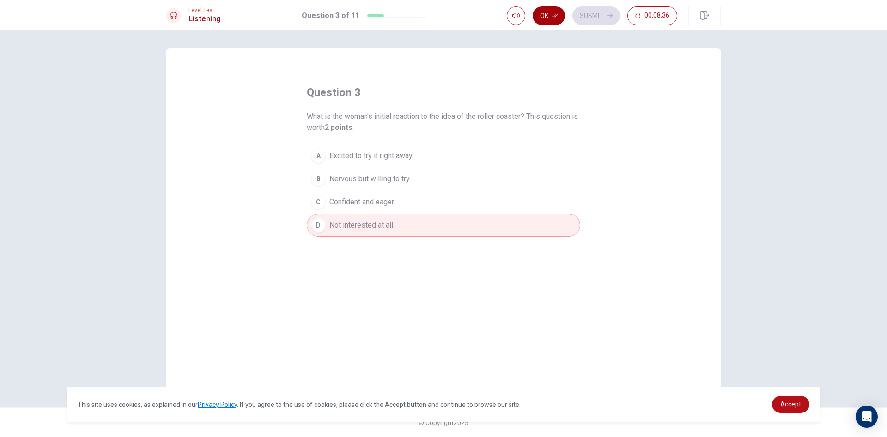
click at [558, 12] on button "Ok" at bounding box center [549, 15] width 32 height 18
click at [586, 12] on button "Submit" at bounding box center [596, 15] width 48 height 18
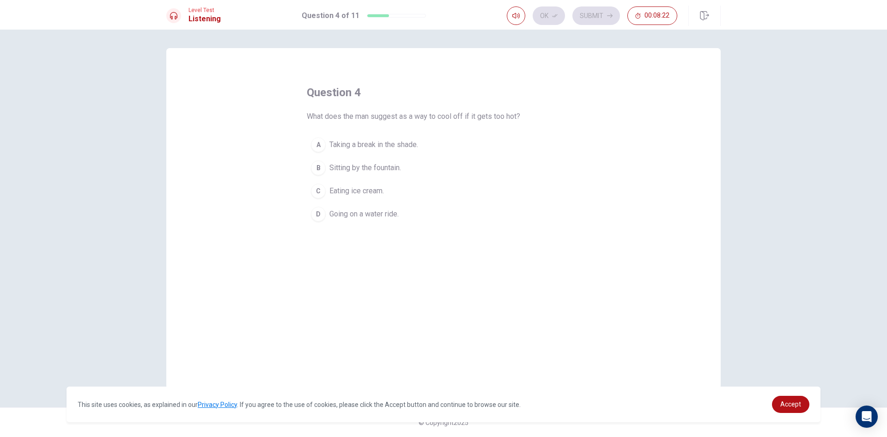
click at [325, 212] on div "D" at bounding box center [318, 213] width 15 height 15
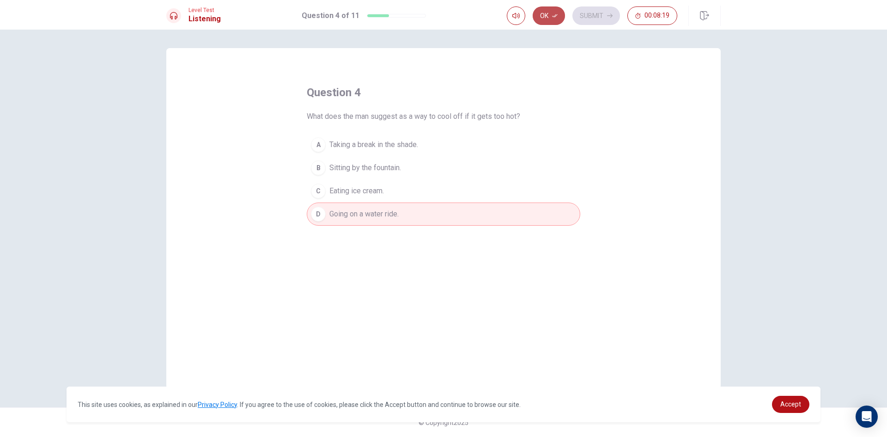
click at [560, 16] on button "Ok" at bounding box center [549, 15] width 32 height 18
click at [580, 16] on button "Submit" at bounding box center [596, 15] width 48 height 18
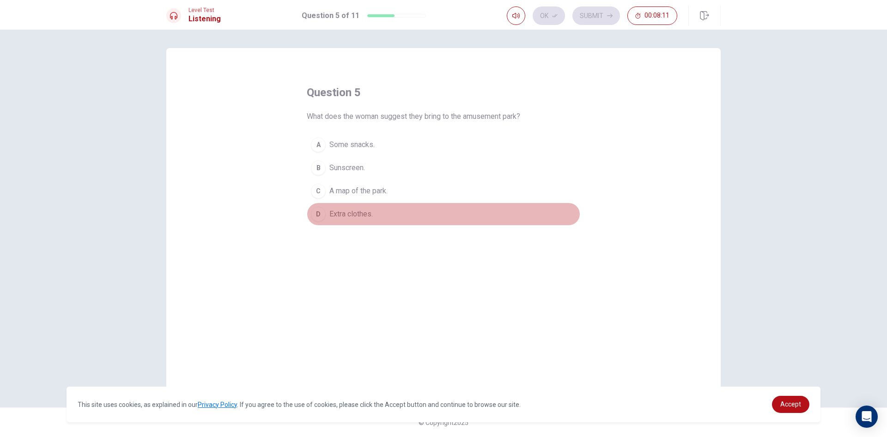
click at [319, 219] on div "D" at bounding box center [318, 213] width 15 height 15
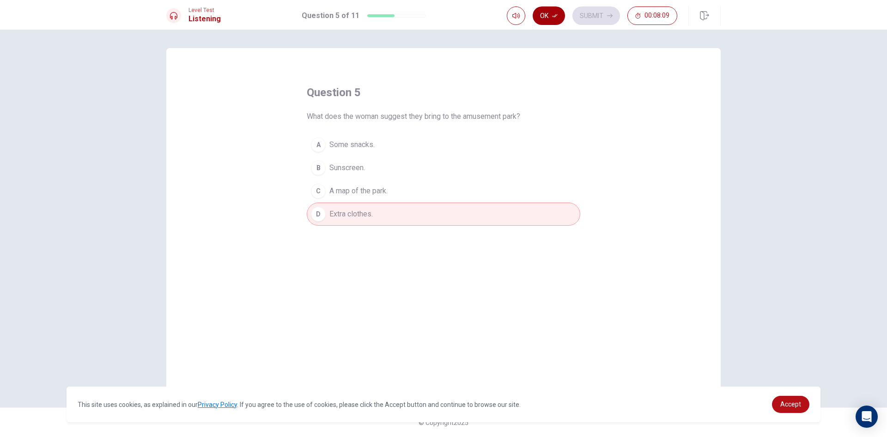
click at [560, 14] on button "Ok" at bounding box center [549, 15] width 32 height 18
click at [581, 15] on button "Submit" at bounding box center [596, 15] width 48 height 18
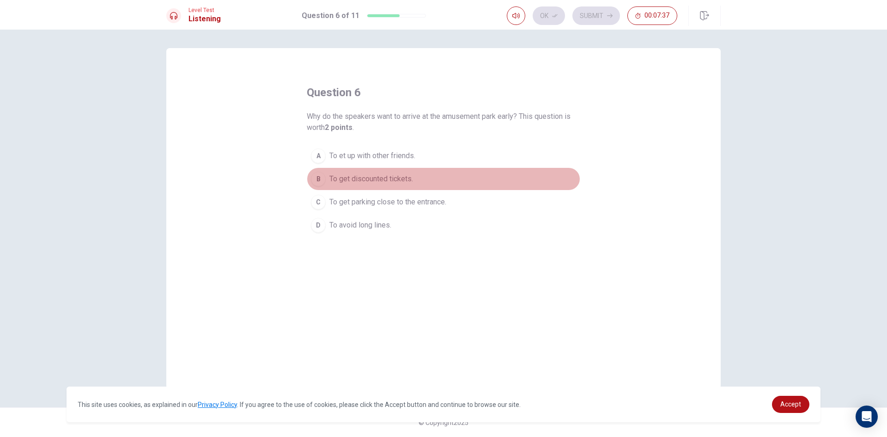
click at [316, 168] on button "B To get discounted tickets." at bounding box center [443, 178] width 273 height 23
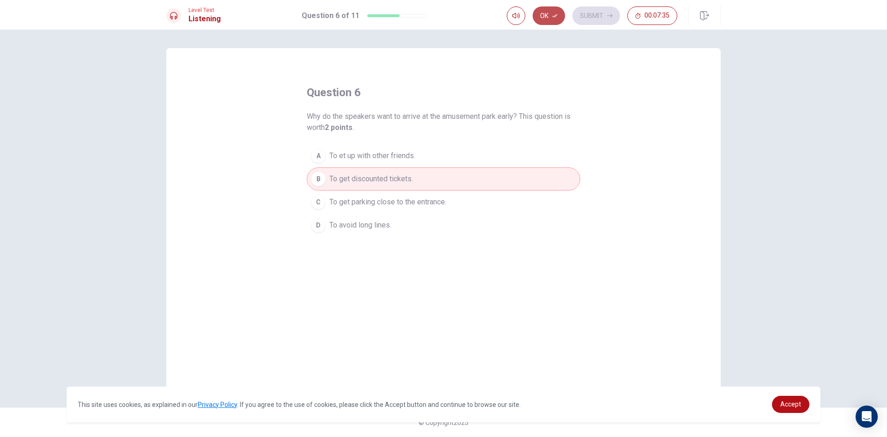
click at [559, 12] on button "Ok" at bounding box center [549, 15] width 32 height 18
click at [581, 12] on button "Submit" at bounding box center [596, 15] width 48 height 18
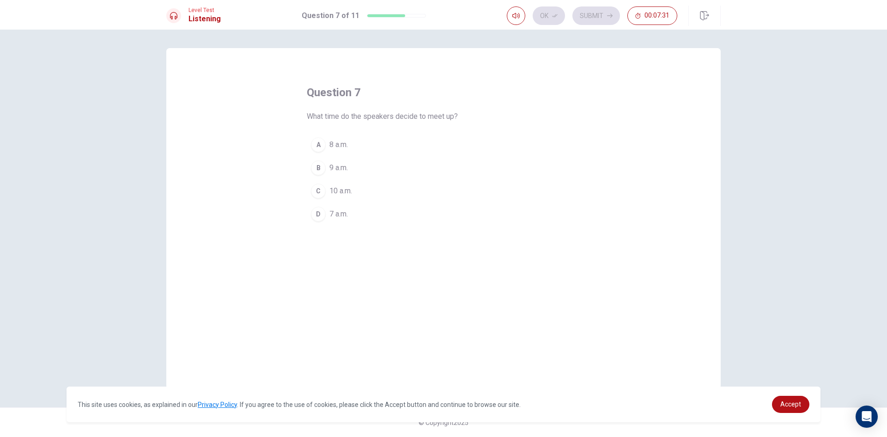
click at [319, 188] on div "C" at bounding box center [318, 190] width 15 height 15
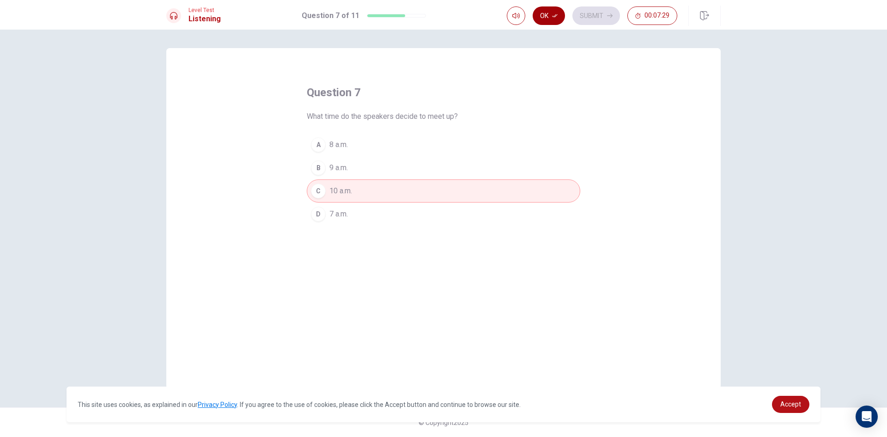
click at [556, 23] on button "Ok" at bounding box center [549, 15] width 32 height 18
click at [577, 23] on button "Submit" at bounding box center [596, 15] width 48 height 18
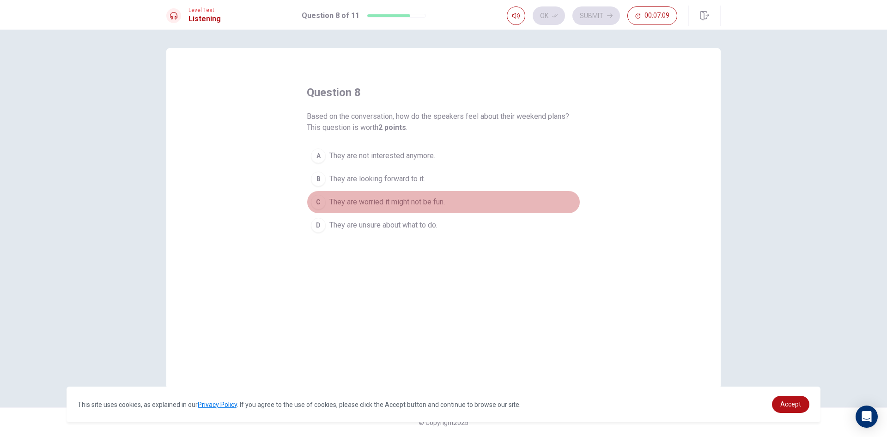
click at [322, 201] on div "C" at bounding box center [318, 201] width 15 height 15
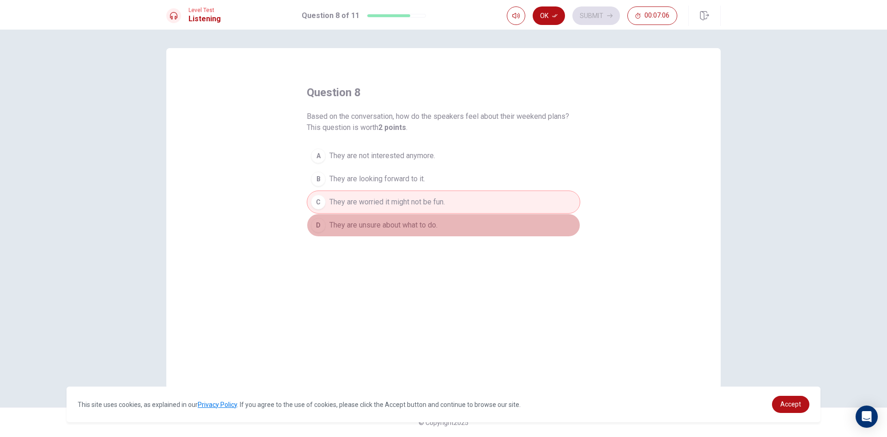
click at [369, 223] on span "They are unsure about what to do." at bounding box center [383, 224] width 108 height 11
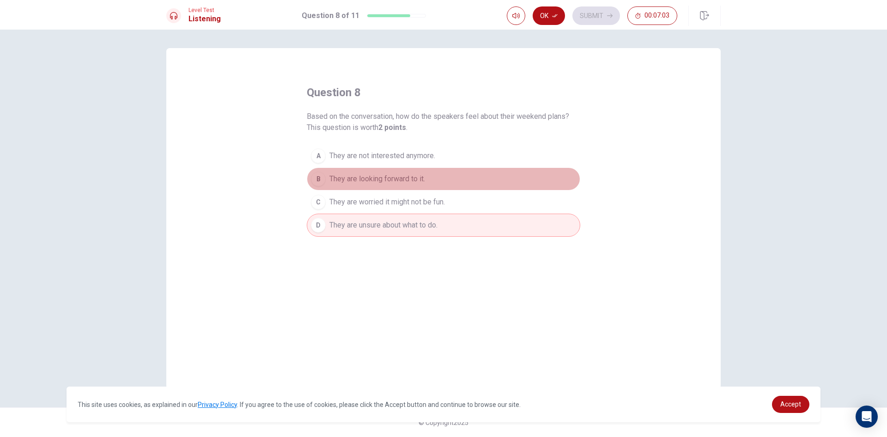
click at [402, 170] on button "B They are looking forward to it." at bounding box center [443, 178] width 273 height 23
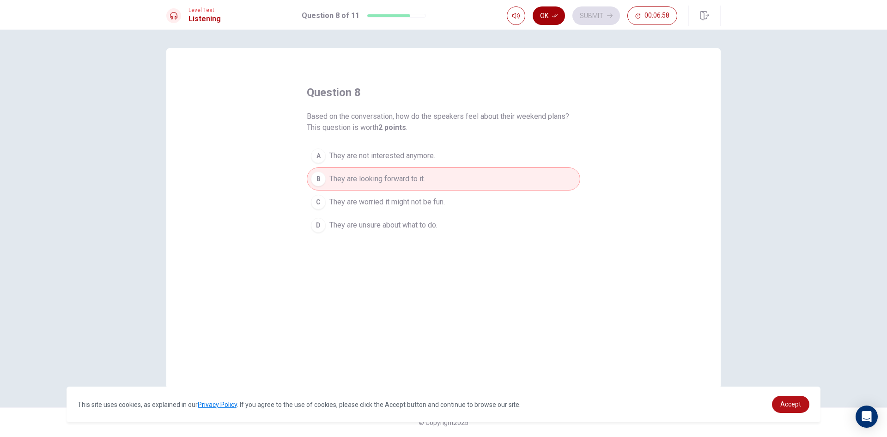
click at [554, 17] on icon "button" at bounding box center [555, 15] width 6 height 3
click at [594, 13] on button "Submit" at bounding box center [596, 15] width 48 height 18
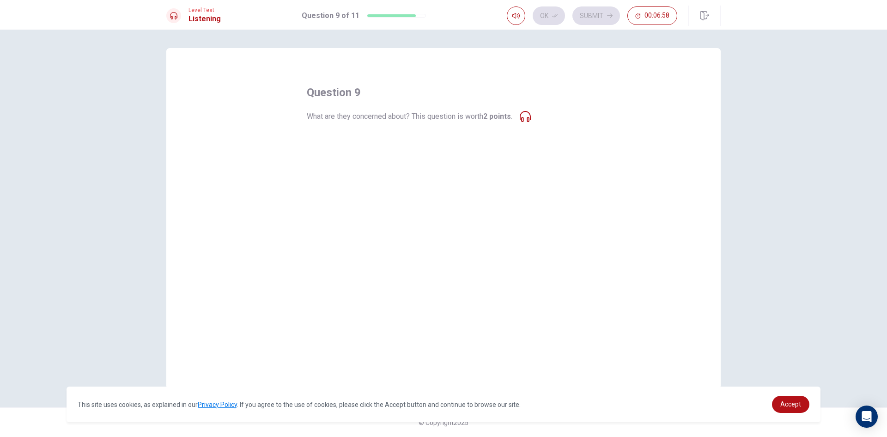
click at [536, 116] on div "question 9 What are they concerned about? This question is worth 2 points . A T…" at bounding box center [443, 155] width 273 height 140
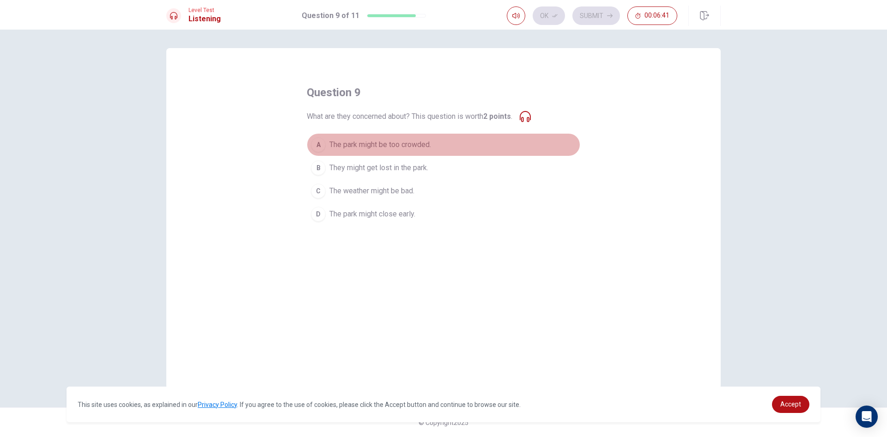
click at [316, 138] on div "A" at bounding box center [318, 144] width 15 height 15
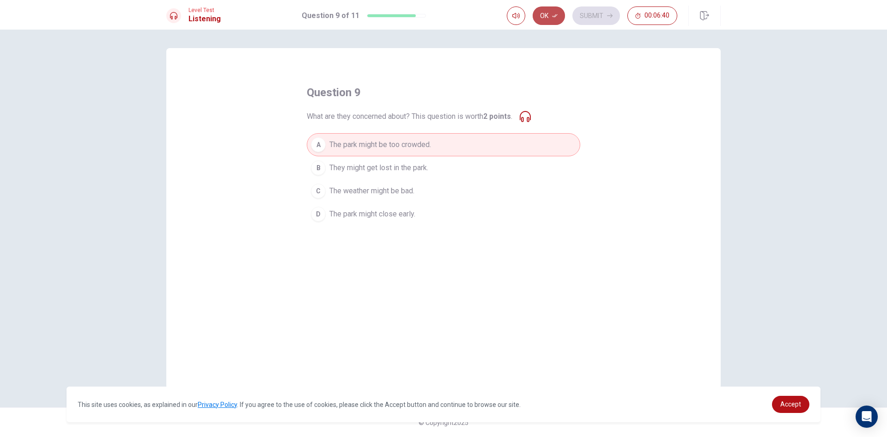
click at [548, 10] on button "Ok" at bounding box center [549, 15] width 32 height 18
click at [591, 13] on button "Submit" at bounding box center [596, 15] width 48 height 18
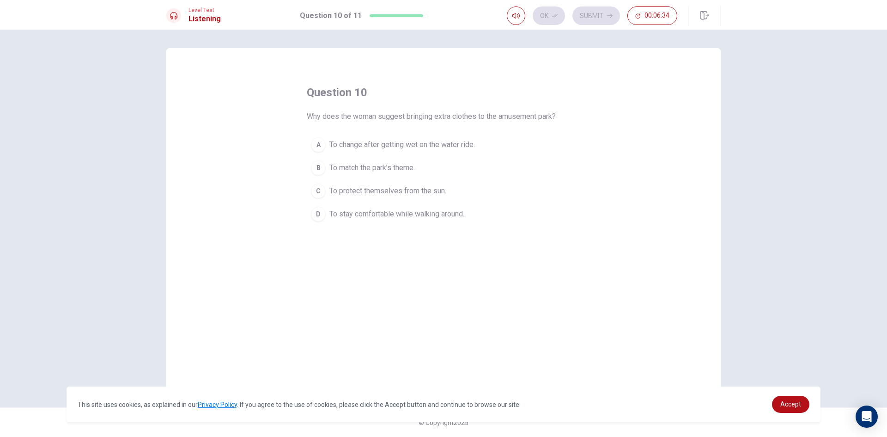
click at [321, 158] on button "B To match the park’s theme." at bounding box center [443, 167] width 273 height 23
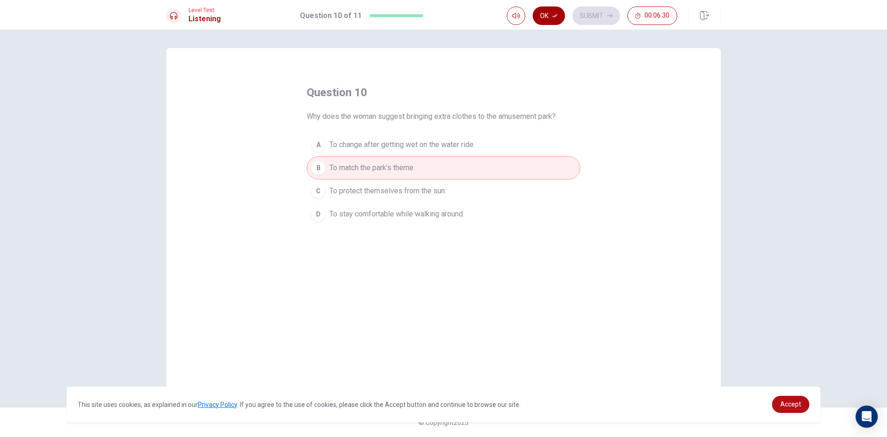
click at [555, 17] on icon "button" at bounding box center [555, 15] width 6 height 3
click at [585, 15] on button "Submit" at bounding box center [596, 15] width 48 height 18
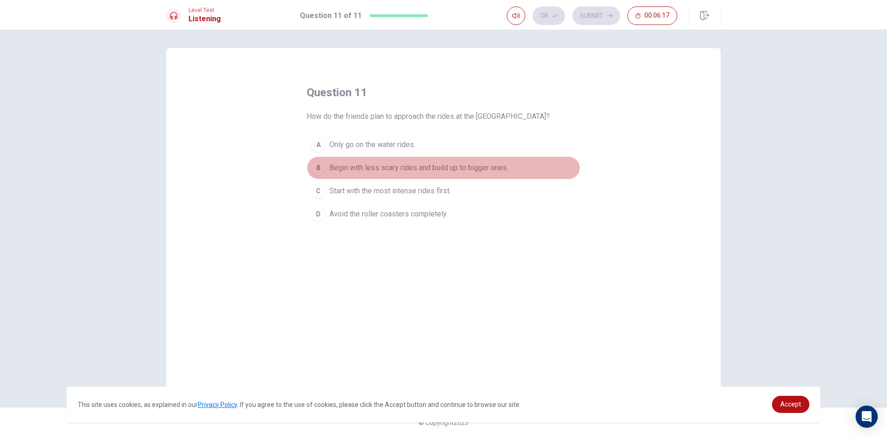
click at [315, 169] on div "B" at bounding box center [318, 167] width 15 height 15
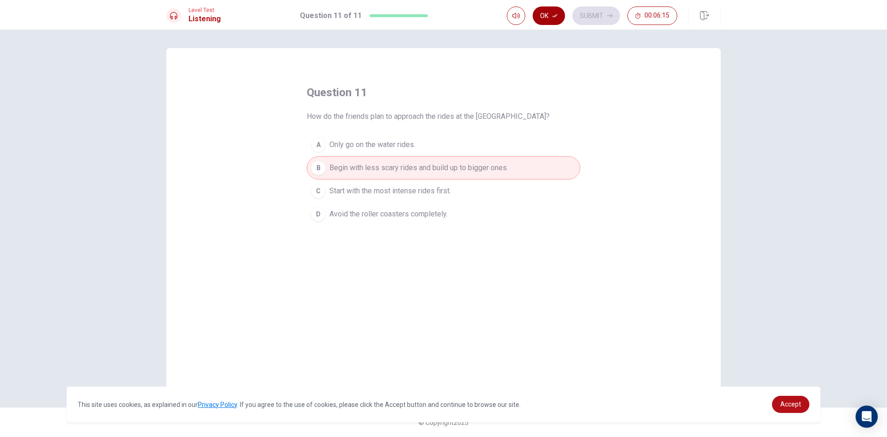
click at [551, 11] on button "Ok" at bounding box center [549, 15] width 32 height 18
click at [585, 12] on button "Submit" at bounding box center [596, 15] width 48 height 18
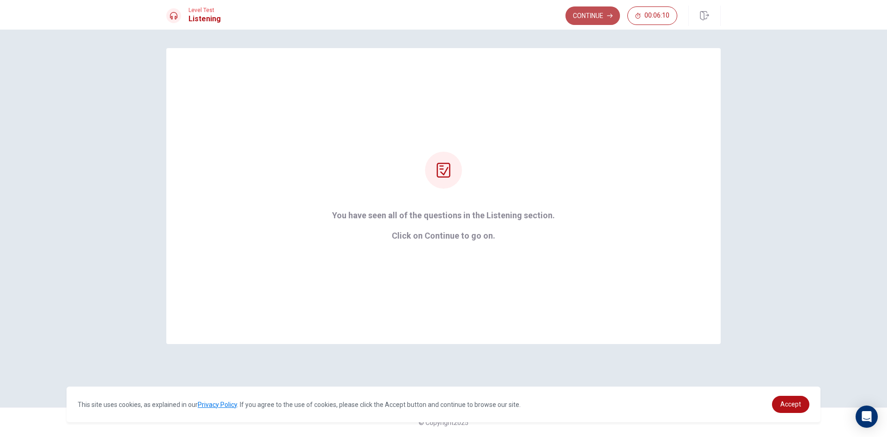
click at [609, 8] on button "Continue" at bounding box center [592, 15] width 55 height 18
click at [441, 175] on icon at bounding box center [443, 170] width 15 height 15
click at [448, 156] on div at bounding box center [443, 170] width 37 height 37
click at [449, 159] on div at bounding box center [443, 170] width 37 height 37
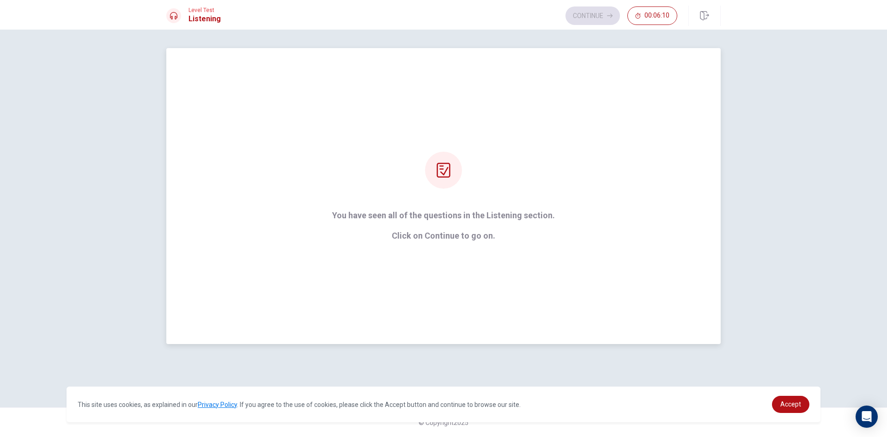
click at [449, 164] on icon at bounding box center [443, 170] width 15 height 15
click at [448, 164] on icon at bounding box center [443, 170] width 15 height 15
click at [600, 11] on div "Continue 00:06:10" at bounding box center [621, 15] width 112 height 18
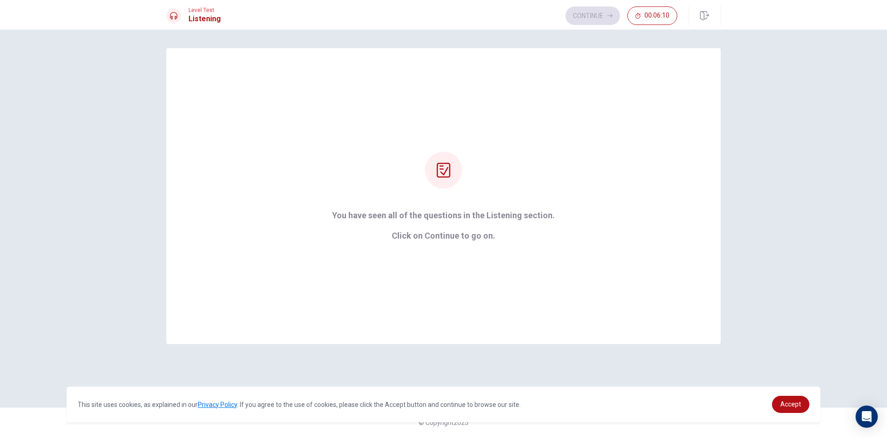
click at [601, 11] on div "Continue 00:06:10" at bounding box center [621, 15] width 112 height 18
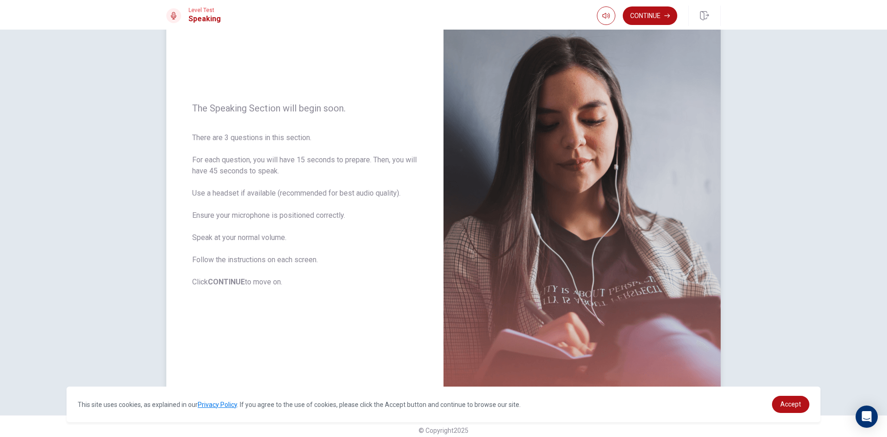
scroll to position [62, 0]
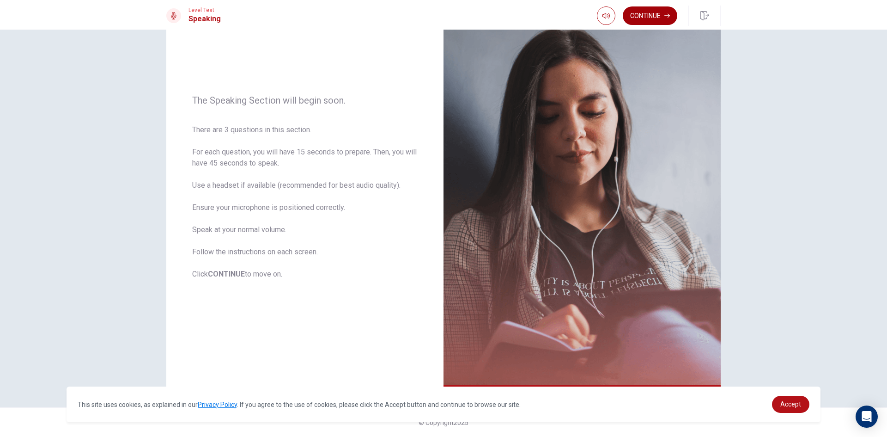
click at [655, 14] on button "Continue" at bounding box center [650, 15] width 55 height 18
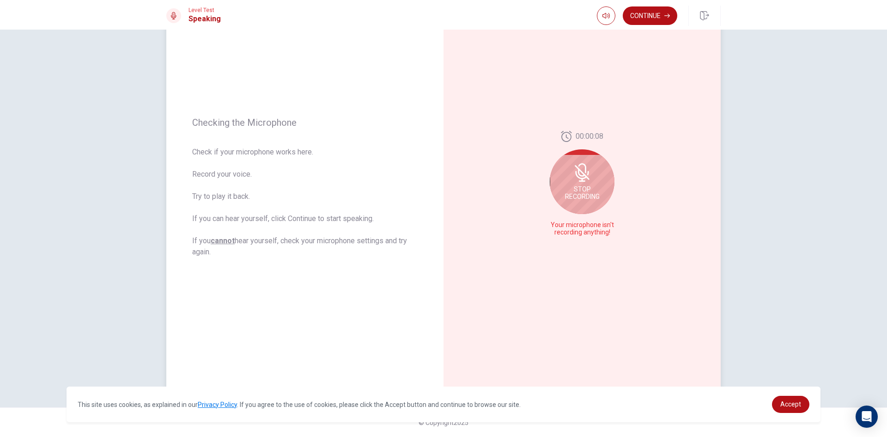
click at [592, 193] on span "Stop Recording" at bounding box center [582, 192] width 35 height 15
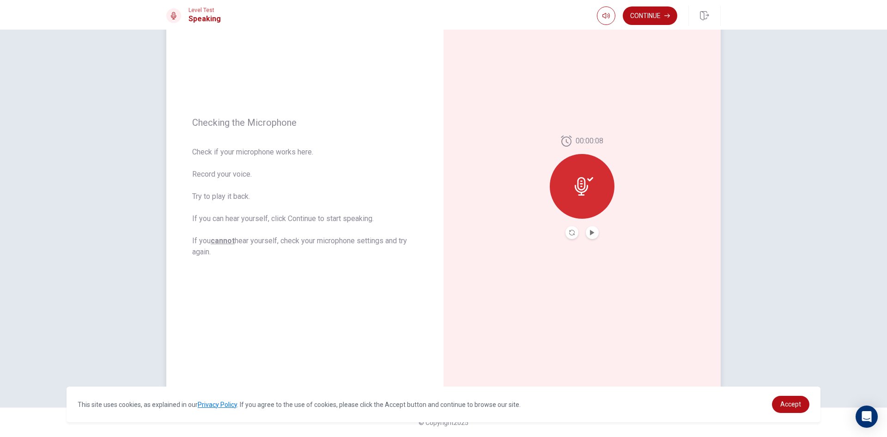
click at [593, 231] on button "Play Audio" at bounding box center [592, 232] width 13 height 13
click at [582, 188] on icon at bounding box center [581, 186] width 13 height 18
click at [646, 12] on button "Continue" at bounding box center [650, 15] width 55 height 18
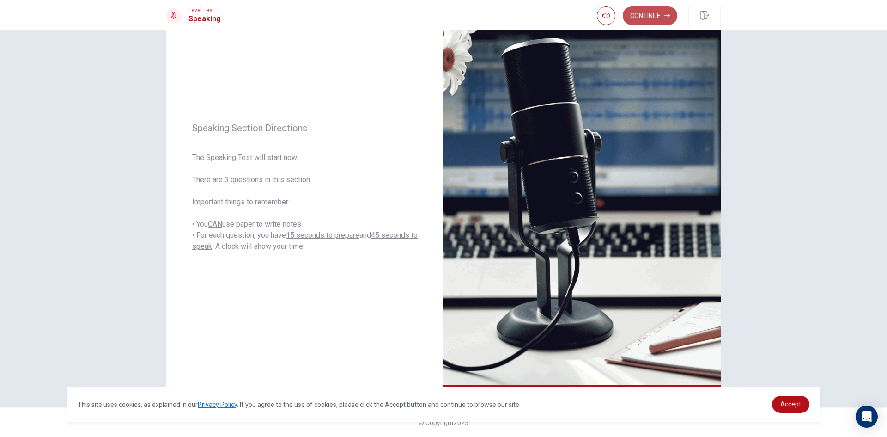
click at [657, 11] on button "Continue" at bounding box center [650, 15] width 55 height 18
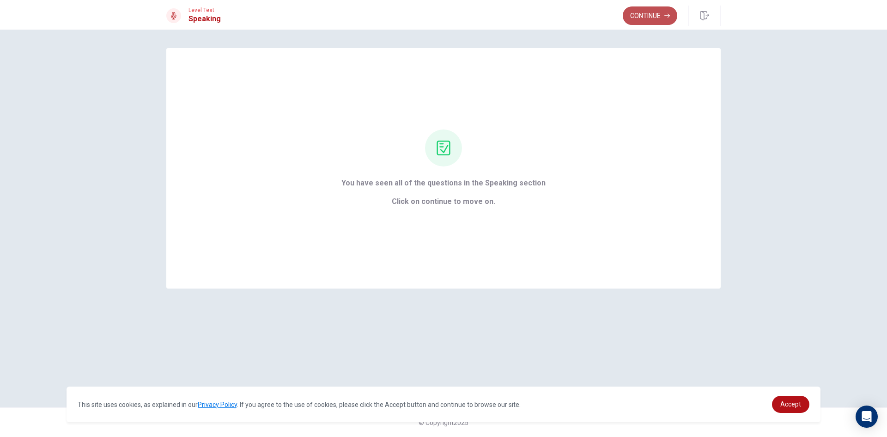
click at [640, 16] on button "Continue" at bounding box center [650, 15] width 55 height 18
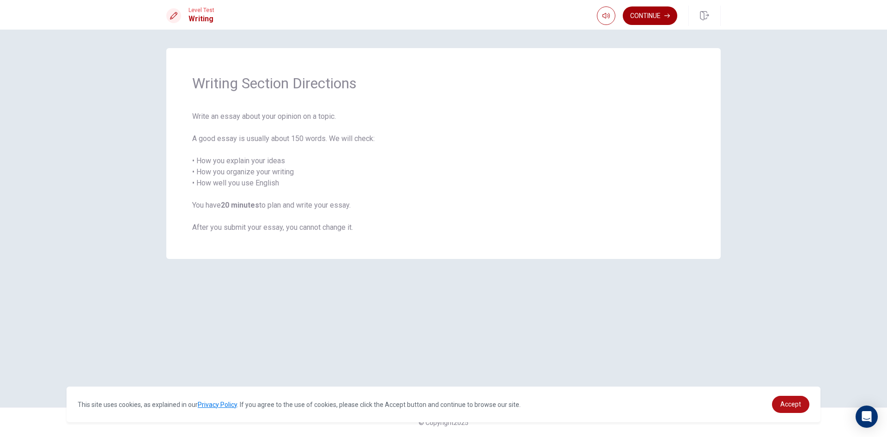
click at [668, 12] on button "Continue" at bounding box center [650, 15] width 55 height 18
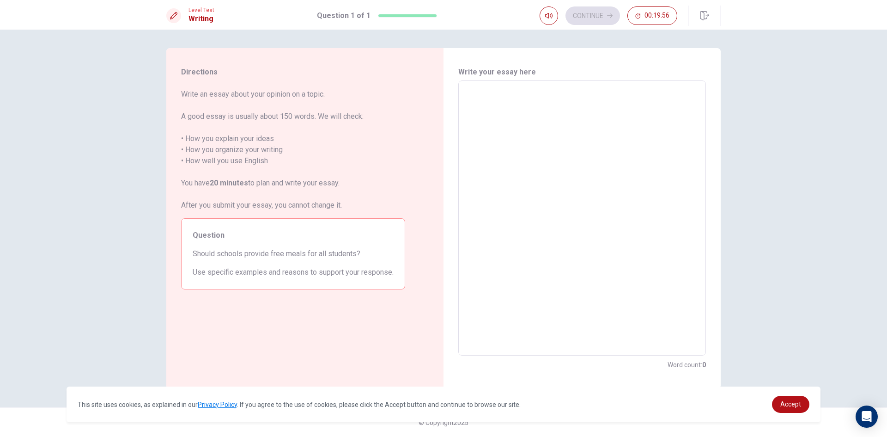
click at [469, 92] on textarea at bounding box center [582, 218] width 235 height 260
type textarea "M"
type textarea "x"
type textarea "My"
type textarea "x"
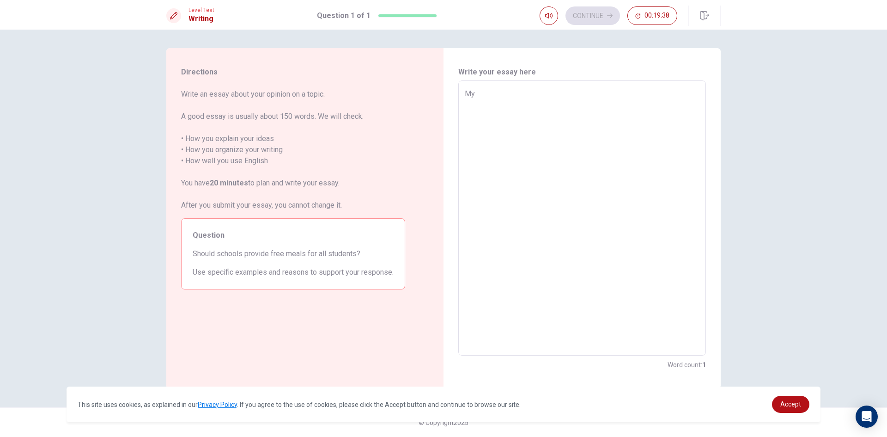
type textarea "My"
type textarea "x"
type textarea "My o"
type textarea "x"
type textarea "My op"
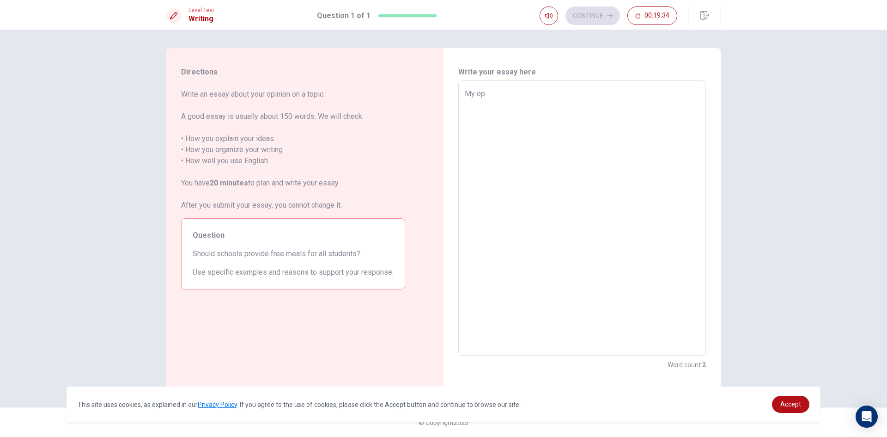
type textarea "x"
type textarea "My opi"
type textarea "x"
type textarea "My opin"
type textarea "x"
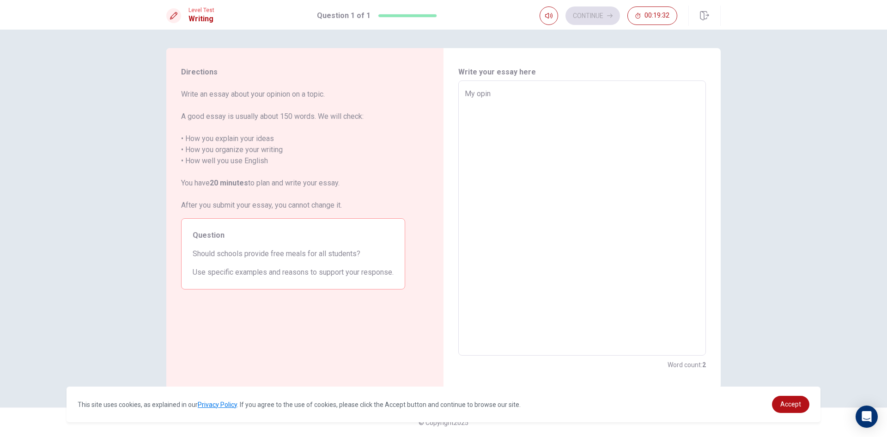
type textarea "My opini"
type textarea "x"
type textarea "My opinio"
type textarea "x"
type textarea "My opinion"
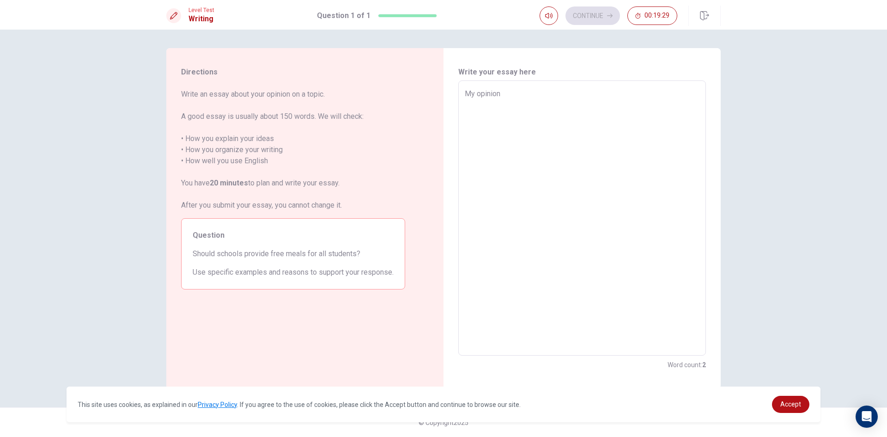
type textarea "x"
type textarea "My opinion"
type textarea "x"
type textarea "My opinion a"
type textarea "x"
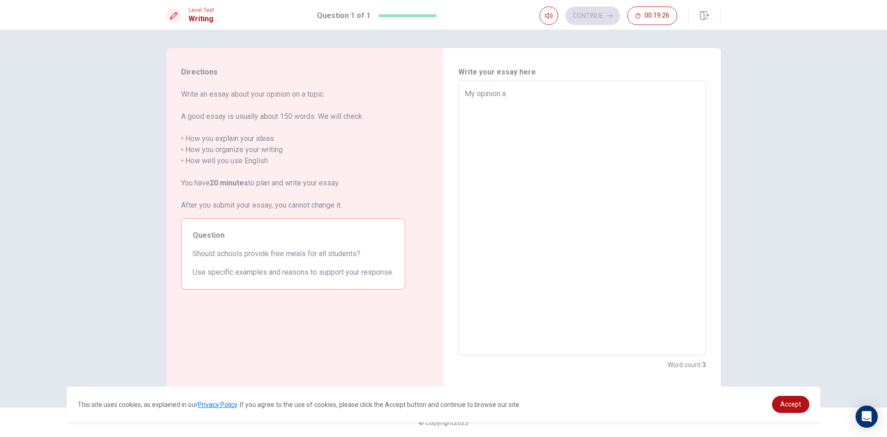
type textarea "My opinion ab"
type textarea "x"
type textarea "My opinion abo"
type textarea "x"
type textarea "My opinion abou"
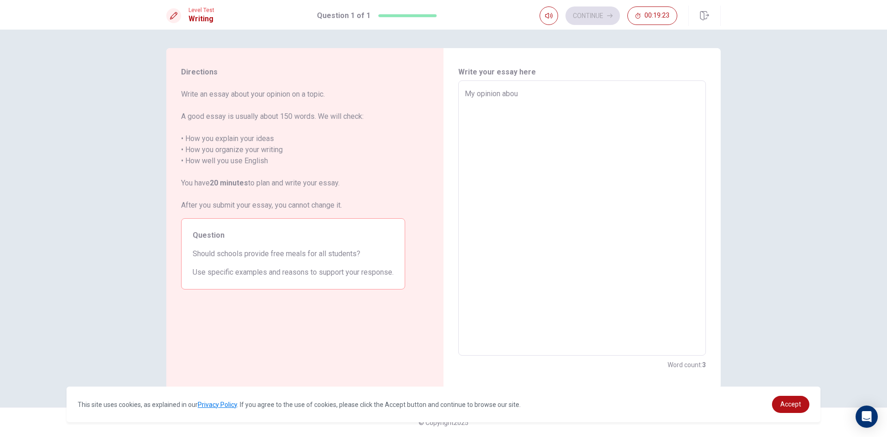
type textarea "x"
type textarea "My opinion about"
type textarea "x"
type textarea "My opinion about"
type textarea "x"
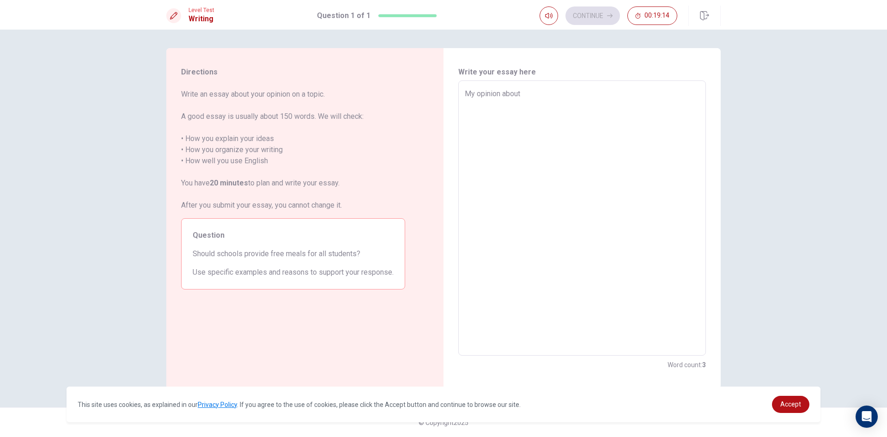
type textarea "My opinion about I"
type textarea "x"
type textarea "My opinion about Is"
type textarea "x"
type textarea "My opinion about Is"
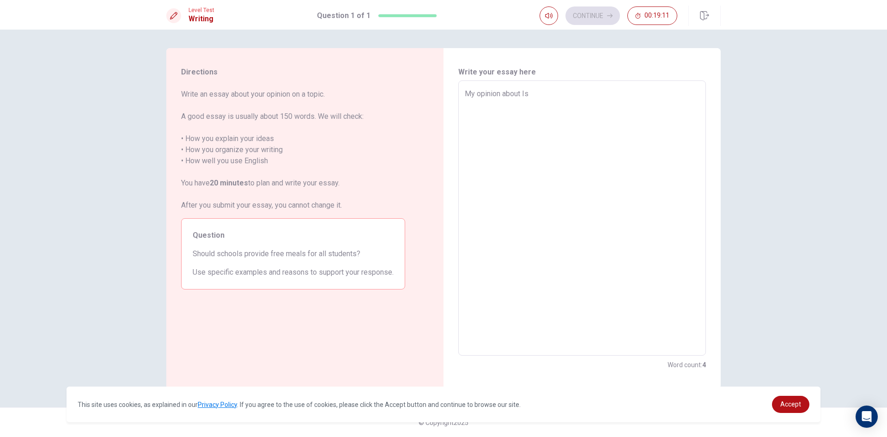
type textarea "x"
type textarea "My opinion about Is c"
type textarea "x"
type textarea "My opinion about Is co"
type textarea "x"
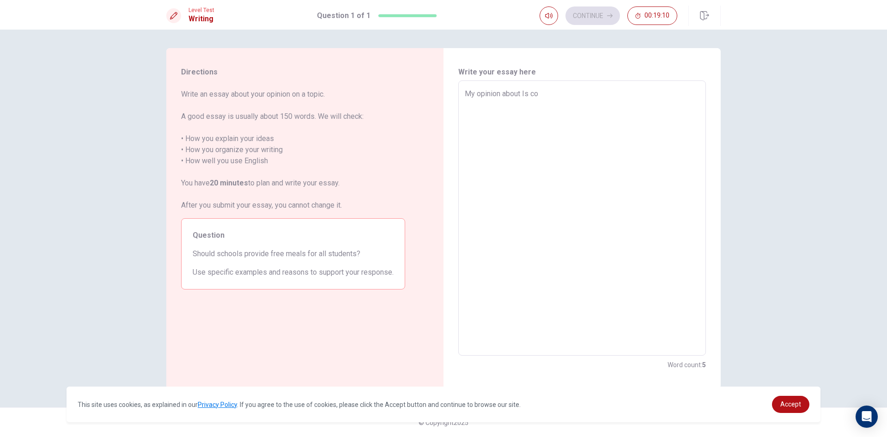
type textarea "My opinion about Is com"
type textarea "x"
type textarea "My opinion about Is comp"
type textarea "x"
type textarea "My opinion about Is compu"
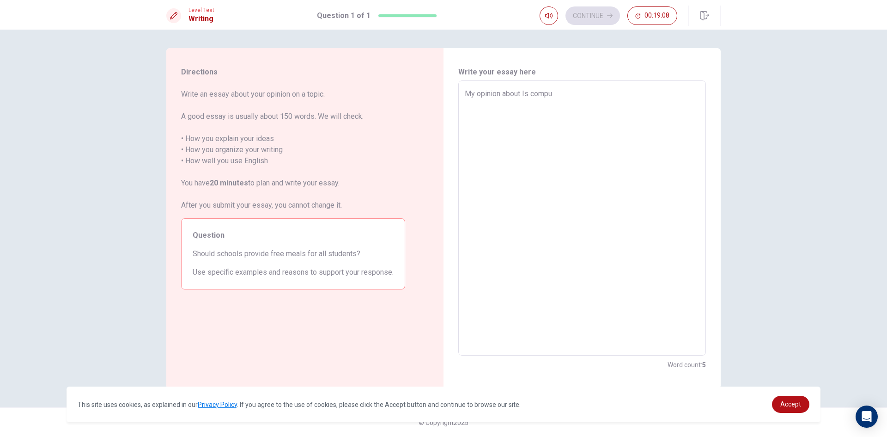
type textarea "x"
type textarea "My opinion about Is comput"
type textarea "x"
type textarea "My opinion about Is computu"
type textarea "x"
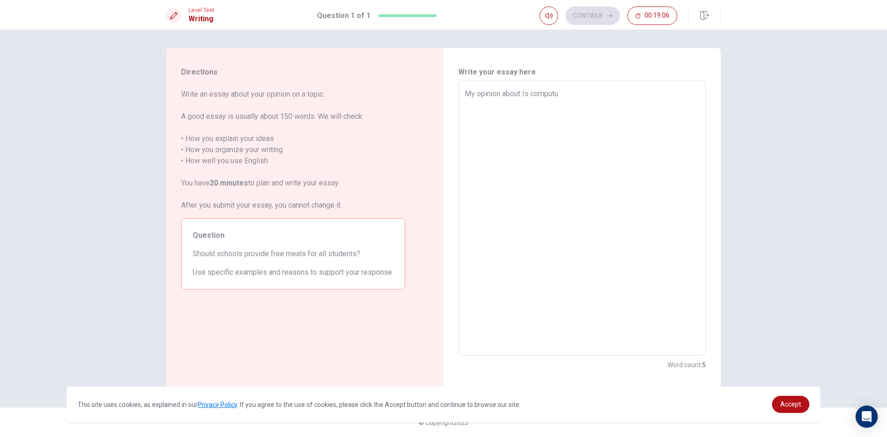
type textarea "My opinion about Is computur"
type textarea "x"
type textarea "My opinion about Is computure"
type textarea "x"
type textarea "My opinion about Is computure"
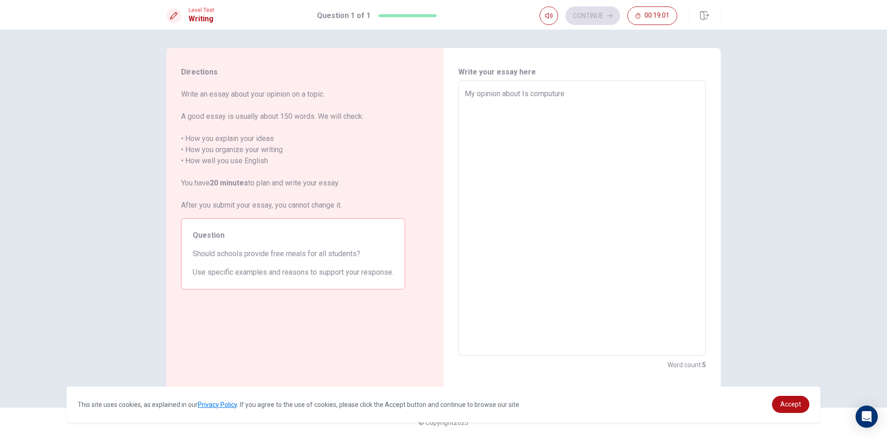
type textarea "x"
type textarea "My opinion about Is computure i"
type textarea "x"
type textarea "My opinion about Is computure im"
type textarea "x"
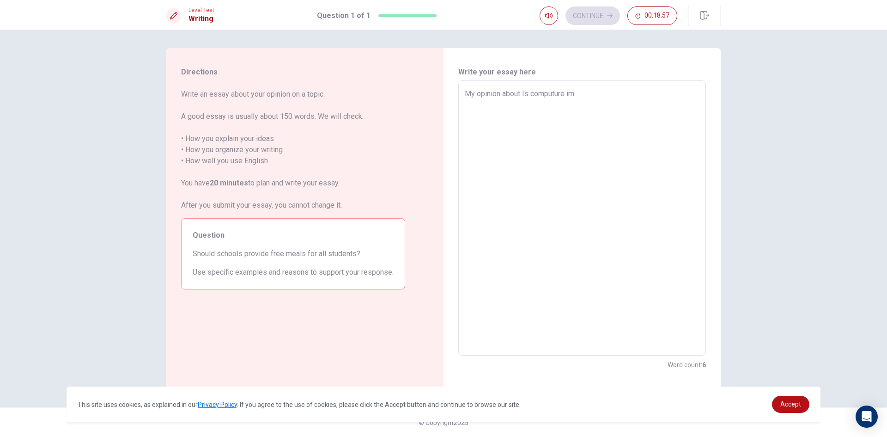
type textarea "My opinion about Is computure imp"
type textarea "x"
type textarea "My opinion about Is computure impo"
type textarea "x"
type textarea "My opinion about Is computure impor"
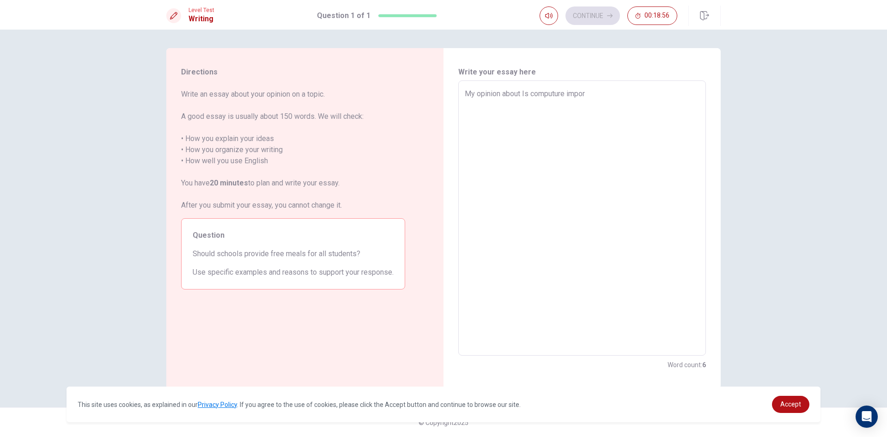
type textarea "x"
type textarea "My opinion about Is computure import"
type textarea "x"
type textarea "My opinion about Is computure importa"
type textarea "x"
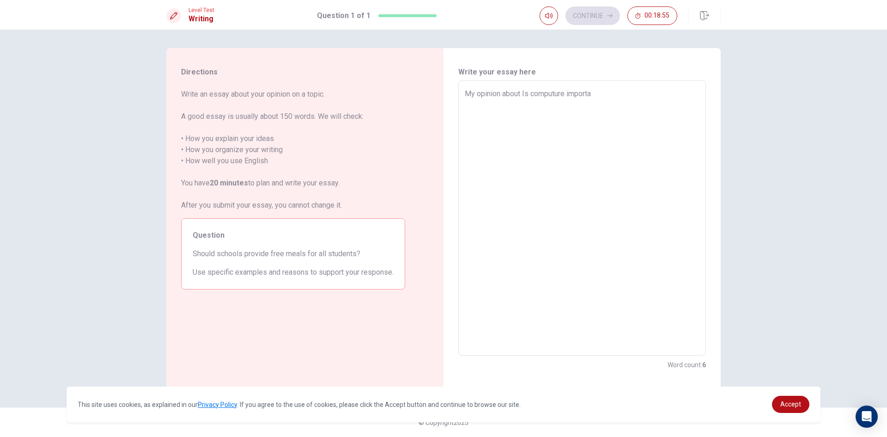
type textarea "My opinion about Is computure importan"
type textarea "x"
type textarea "My opinion about Is computure important"
type textarea "x"
type textarea "My opinion about Is computure important."
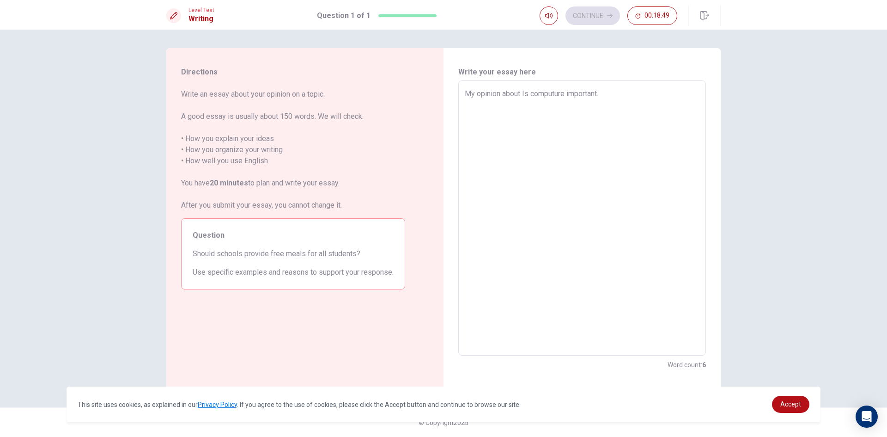
type textarea "x"
type textarea "My opinion about Is computure important."
type textarea "x"
type textarea "My opinion about Is computure important. f"
type textarea "x"
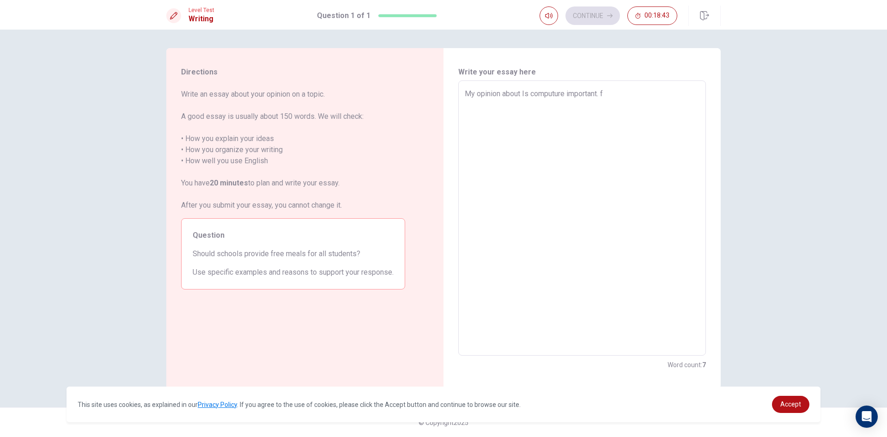
type textarea "My opinion about Is computure important."
type textarea "x"
type textarea "My opinion about Is computure important. F"
type textarea "x"
type textarea "My opinion about Is computure important. Fo"
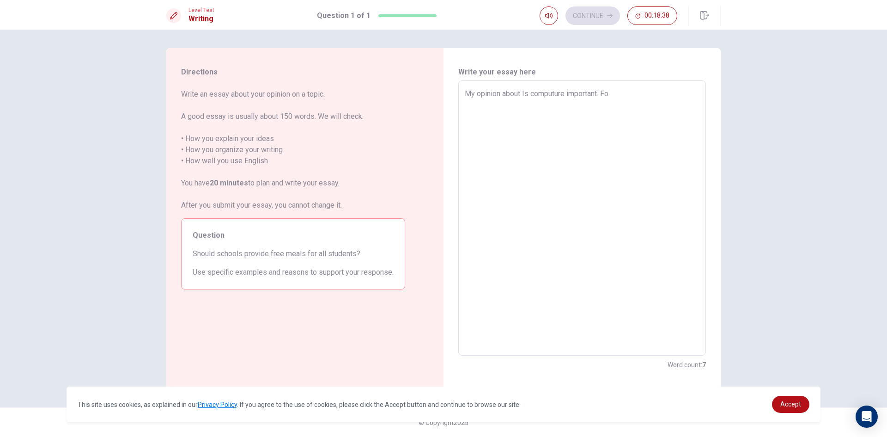
type textarea "x"
type textarea "My opinion about Is computure important. Foe"
type textarea "x"
type textarea "My opinion about Is computure important. Fo"
type textarea "x"
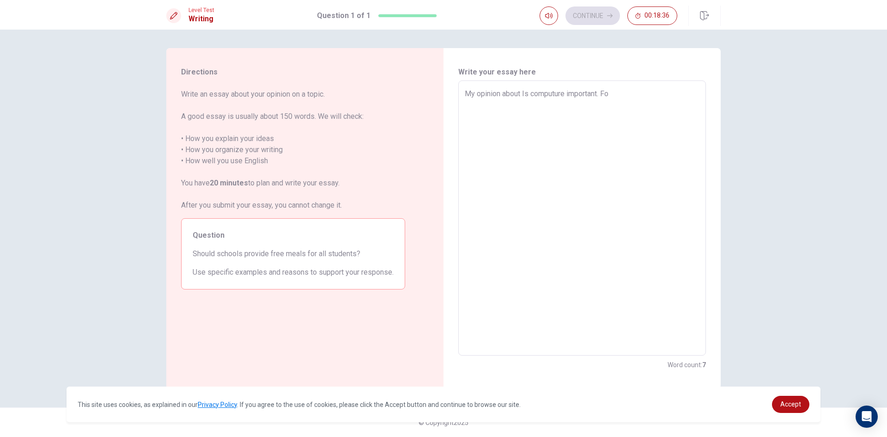
type textarea "My opinion about Is computure important. For"
type textarea "x"
type textarea "My opinion about Is computure important. For"
type textarea "x"
type textarea "My opinion about Is computure important. For m"
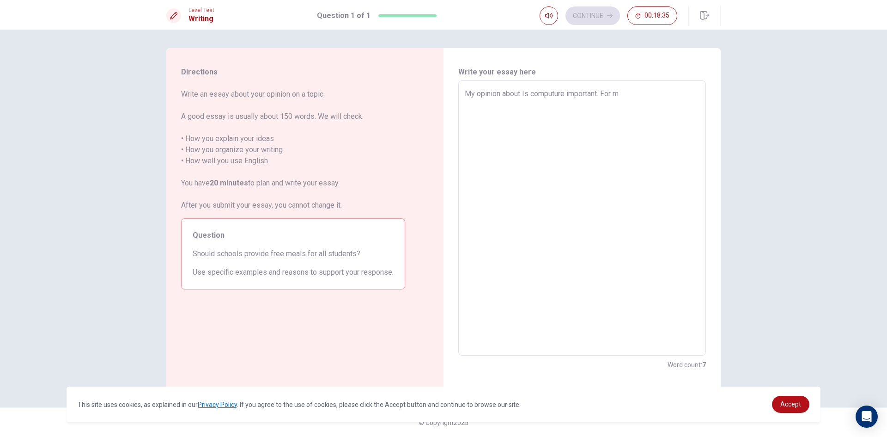
type textarea "x"
type textarea "My opinion about Is computure important. For me"
type textarea "x"
type textarea "My opinion about Is computure important. For me"
type textarea "x"
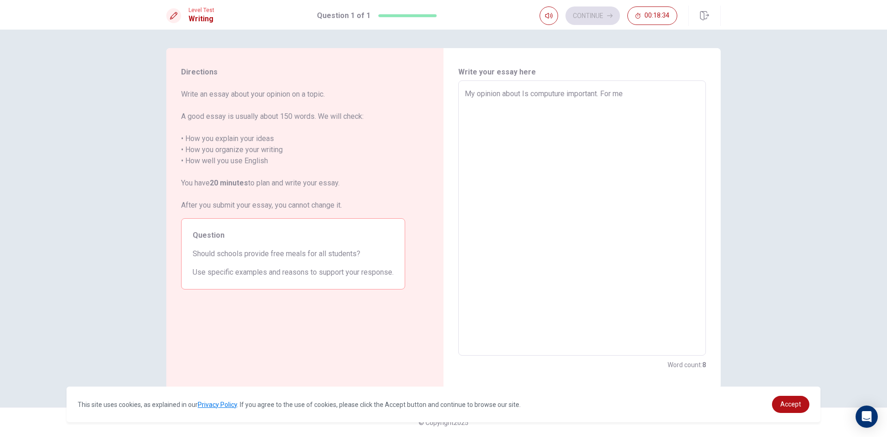
type textarea "My opinion about Is computure important. For me i"
type textarea "x"
type textarea "My opinion about Is computure important. For me i"
type textarea "x"
type textarea "My opinion about Is computure important. For me i t"
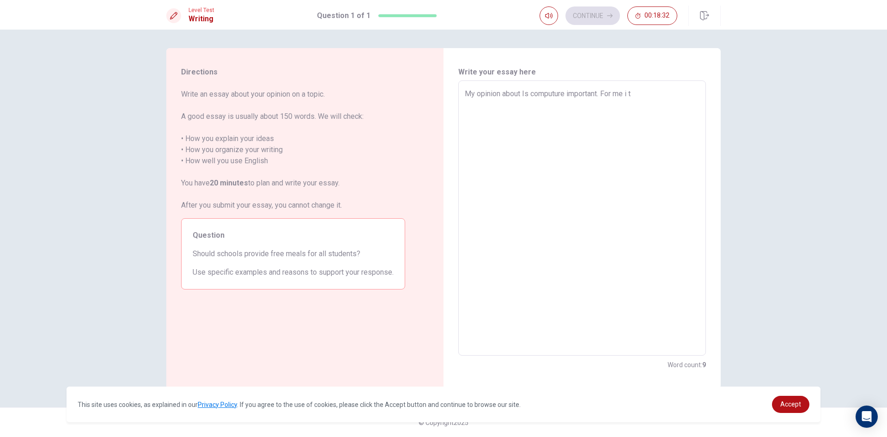
type textarea "x"
type textarea "My opinion about Is computure important. For me i th"
type textarea "x"
type textarea "My opinion about Is computure important. For me i thi"
type textarea "x"
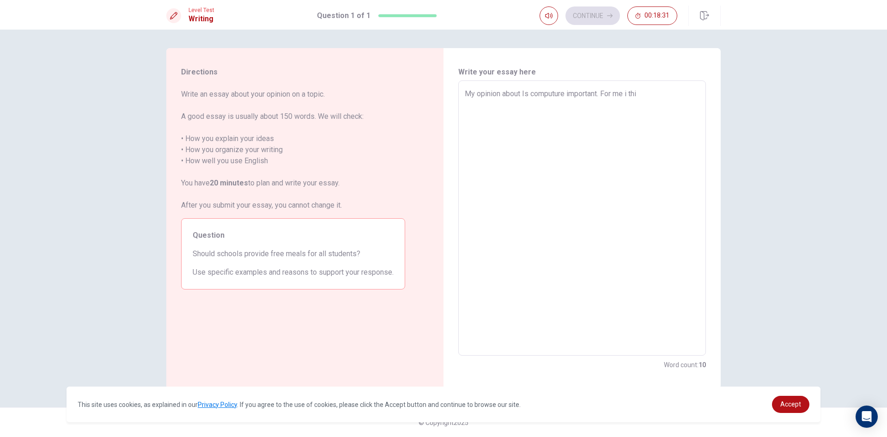
type textarea "My opinion about Is computure important. For me i thin"
type textarea "x"
type textarea "My opinion about Is computure important. For me i think"
type textarea "x"
type textarea "My opinion about Is computure important. For me i think"
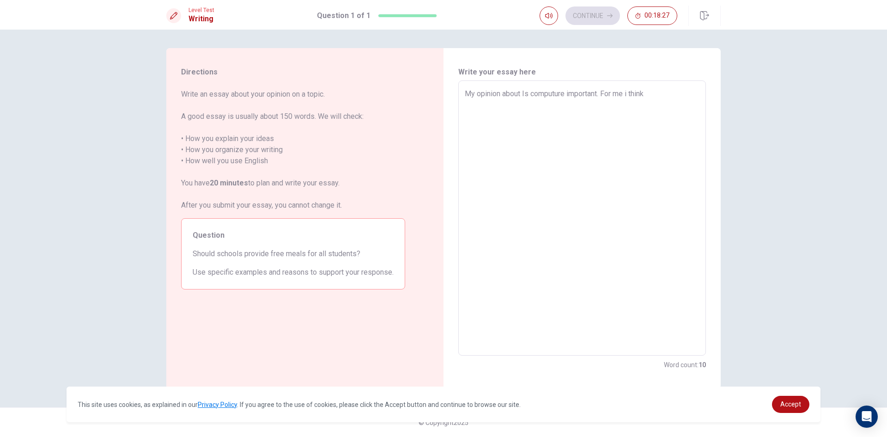
type textarea "x"
type textarea "My opinion about Is computure important. For me i think c"
type textarea "x"
type textarea "My opinion about Is computure important. For me i think co"
type textarea "x"
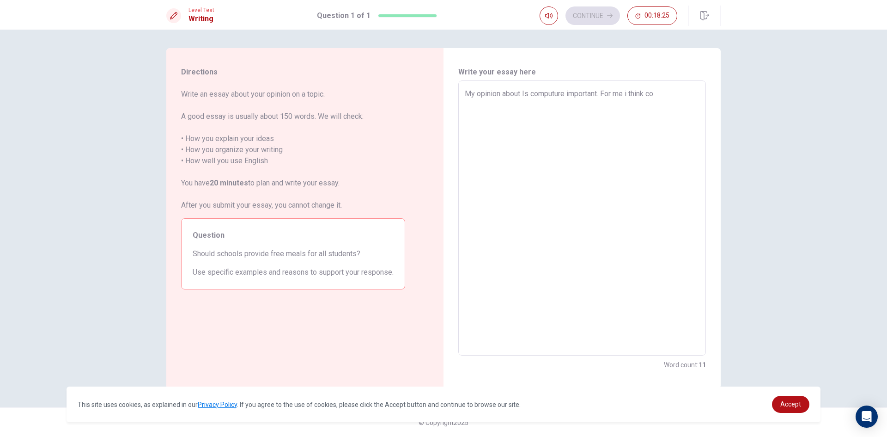
type textarea "My opinion about Is computure important. For me i think com"
type textarea "x"
type textarea "My opinion about Is computure important. For me i think comp"
type textarea "x"
type textarea "My opinion about Is computure important. For me i think compu"
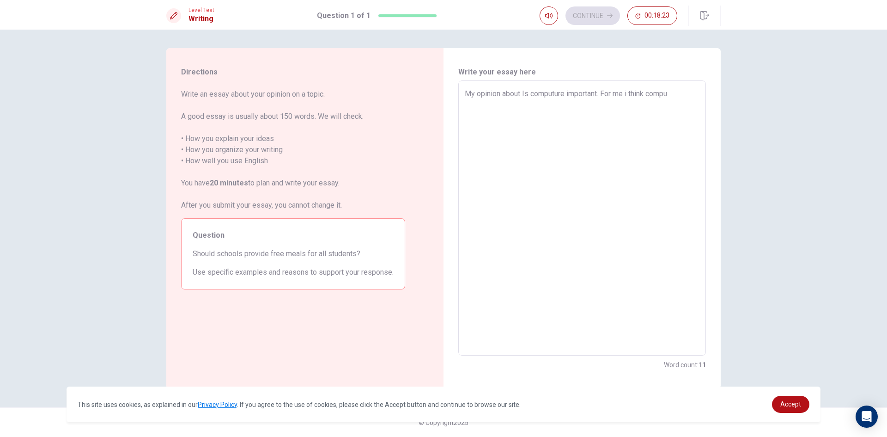
type textarea "x"
type textarea "My opinion about Is computure important. For me i think comput"
type textarea "x"
type textarea "My opinion about Is computure important. For me i think computu"
type textarea "x"
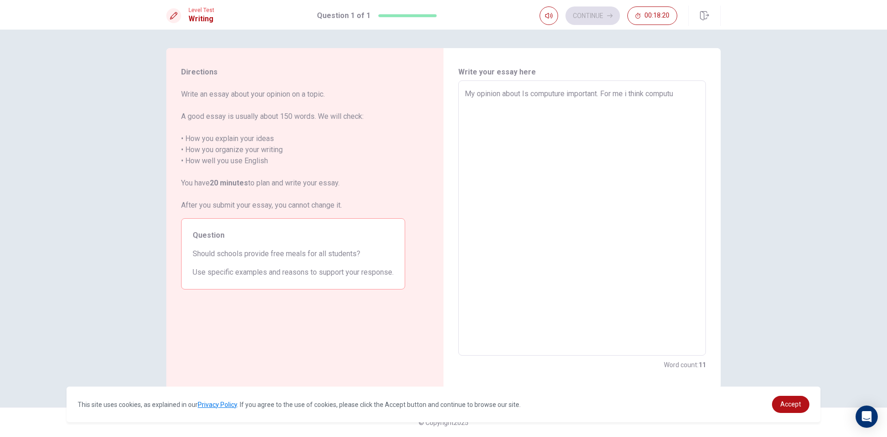
type textarea "My opinion about Is computure important. For me i think computur"
type textarea "x"
type textarea "My opinion about Is computure important. For me i think computure"
type textarea "x"
type textarea "My opinion about Is computure important. For me i think computure"
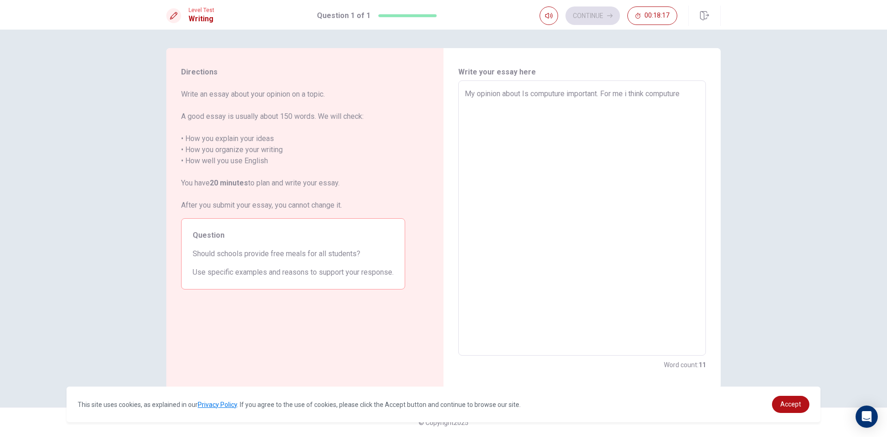
type textarea "x"
type textarea "My opinion about Is computure important. For me i think computure i"
type textarea "x"
type textarea "My opinion about Is computure important. For me i think computure is"
type textarea "x"
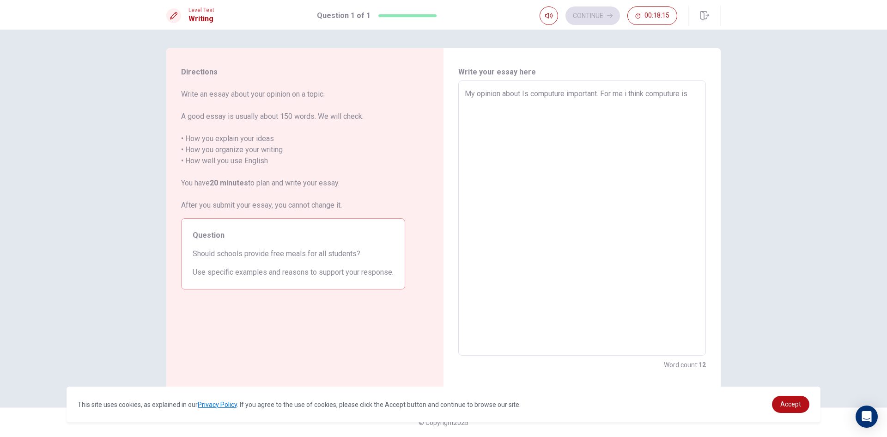
type textarea "My opinion about Is computure important. For me i think computure is"
type textarea "x"
type textarea "My opinion about Is computure important. For me i think computure is v"
type textarea "x"
type textarea "My opinion about Is computure important. For me i think computure is ve"
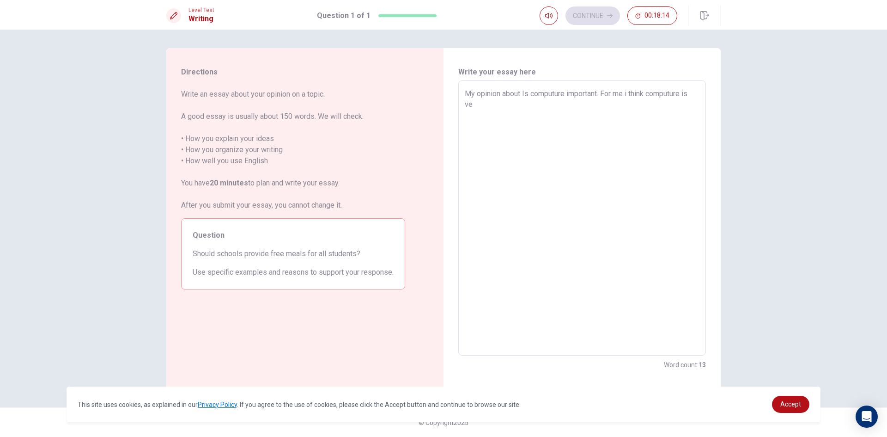
type textarea "x"
type textarea "My opinion about Is computure important. For me i think computure is ver"
type textarea "x"
type textarea "My opinion about Is computure important. For me i think computure is very"
type textarea "x"
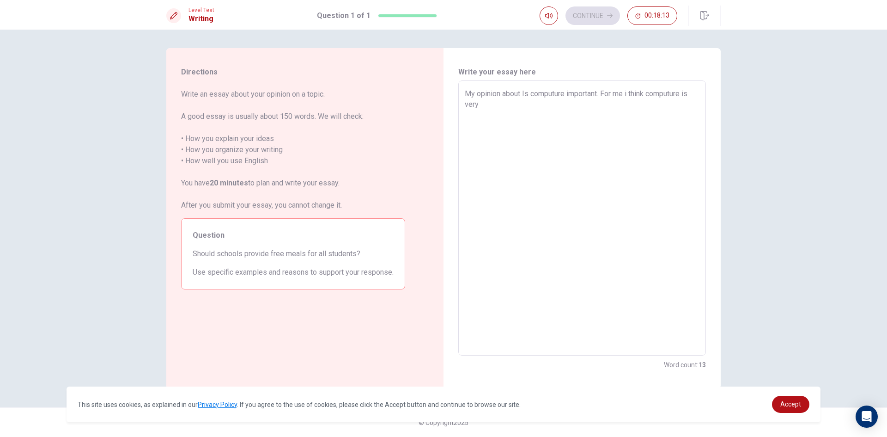
type textarea "My opinion about Is computure important. For me i think computure is very"
type textarea "x"
type textarea "My opinion about Is computure important. For me i think computure is very i"
type textarea "x"
type textarea "My opinion about Is computure important. For me i think computure is very im"
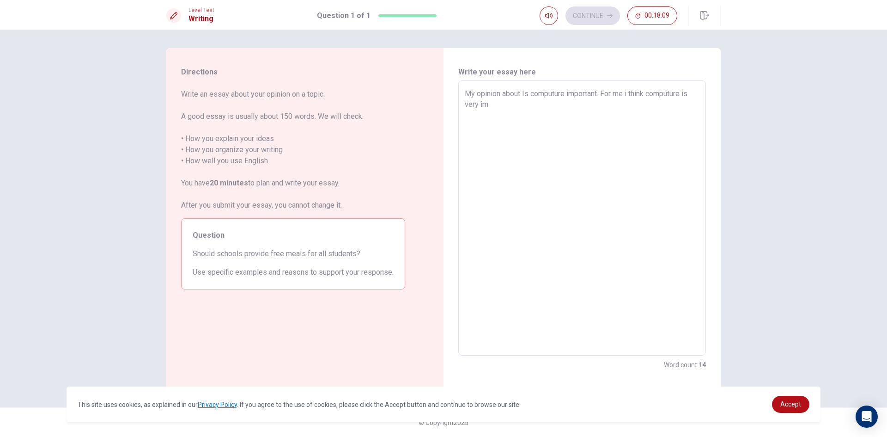
type textarea "x"
type textarea "My opinion about Is computure important. For me i think computure is very imp"
type textarea "x"
type textarea "My opinion about Is computure important. For me i think computure is very impo"
type textarea "x"
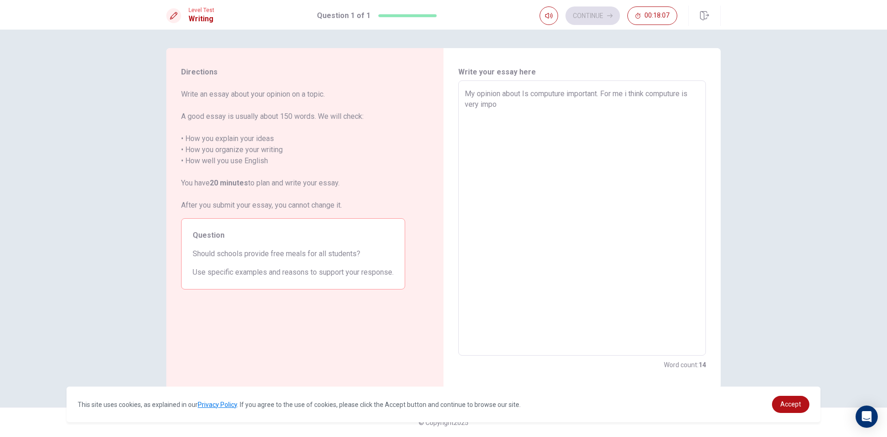
type textarea "My opinion about Is computure important. For me i think computure is very impor"
type textarea "x"
type textarea "My opinion about Is computure important. For me i think computure is very import"
type textarea "x"
type textarea "My opinion about Is computure important. For me i think computure is very impor…"
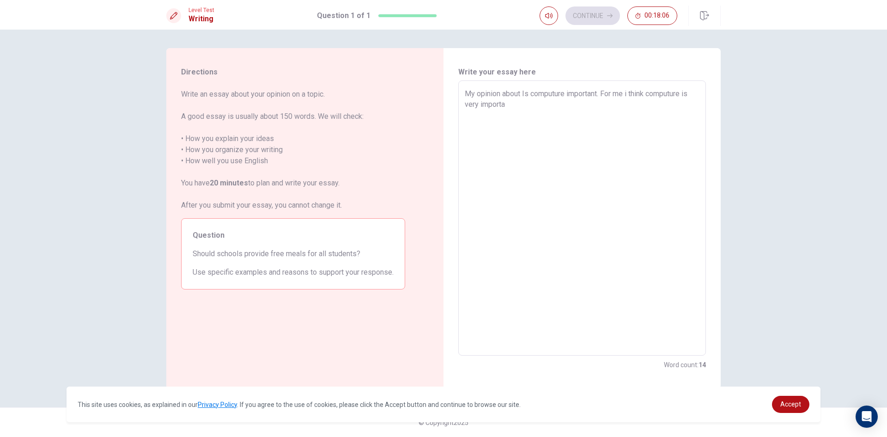
type textarea "x"
type textarea "My opinion about Is computure important. For me i think computure is very impor…"
type textarea "x"
type textarea "My opinion about Is computure important. For me i think computure is very impor…"
type textarea "x"
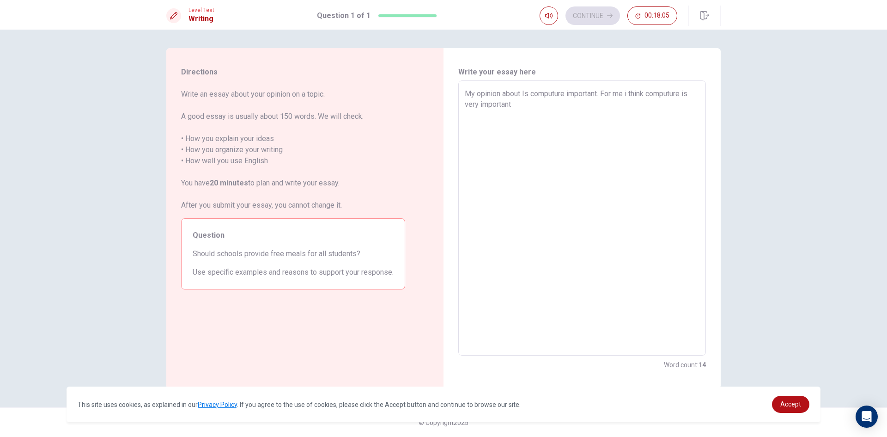
type textarea "My opinion about Is computure important. For me i think computure is very impor…"
type textarea "x"
type textarea "My opinion about Is computure important. For me i think computure is very impor…"
type textarea "x"
type textarea "My opinion about Is computure important. For me i think computure is very impor…"
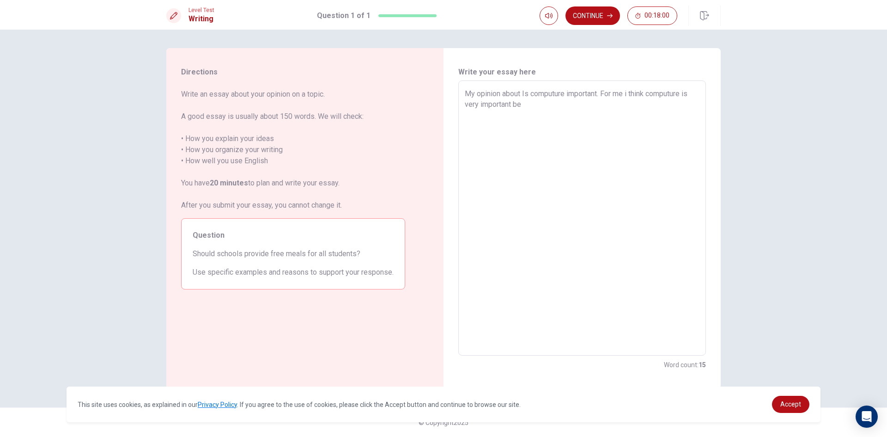
type textarea "x"
type textarea "My opinion about Is computure important. For me i think computure is very impor…"
type textarea "x"
type textarea "My opinion about Is computure important. For me i think computure is very impor…"
type textarea "x"
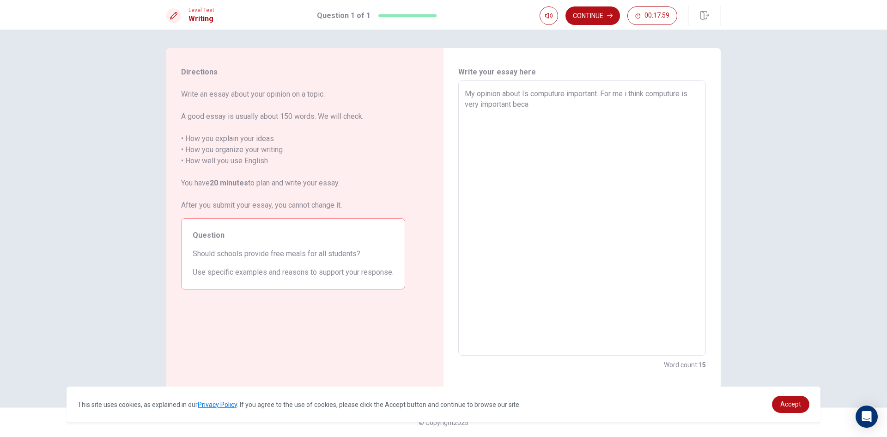
type textarea "My opinion about Is computure important. For me i think computure is very impor…"
type textarea "x"
type textarea "My opinion about Is computure important. For me i think computure is very impor…"
type textarea "x"
type textarea "My opinion about Is computure important. For me i think computure is very impor…"
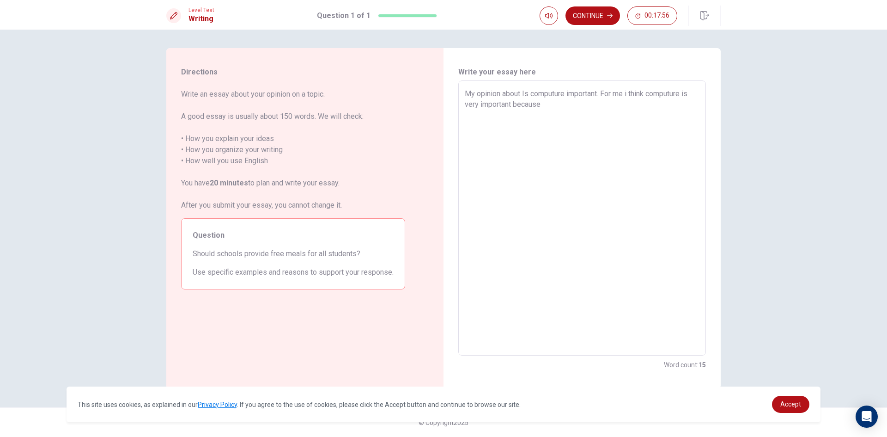
type textarea "x"
type textarea "My opinion about Is computure important. For me i think computure is very impor…"
type textarea "x"
type textarea "My opinion about Is computure important. For me i think computure is very impor…"
type textarea "x"
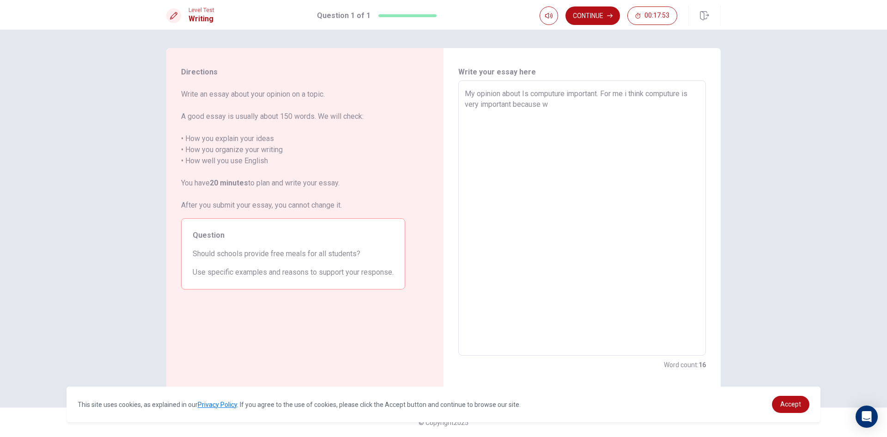
type textarea "My opinion about Is computure important. For me i think computure is very impor…"
type textarea "x"
type textarea "My opinion about Is computure important. For me i think computure is very impor…"
type textarea "x"
type textarea "My opinion about Is computure important. For me i think computure is very impor…"
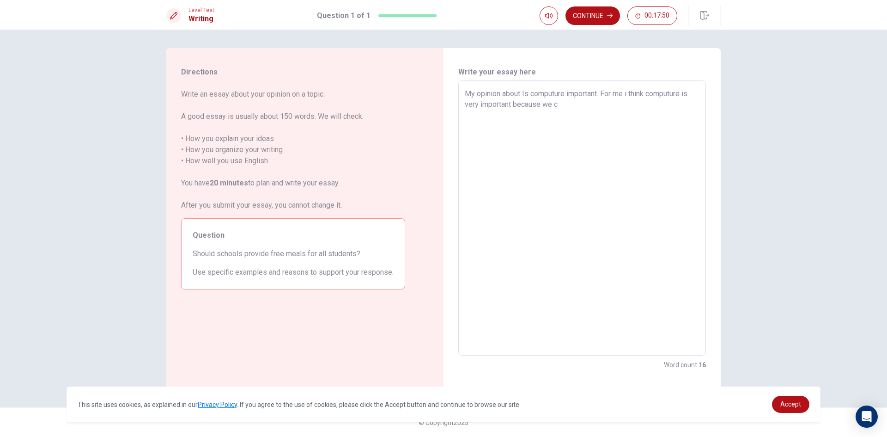
type textarea "x"
click at [544, 107] on textarea "My opinion about Is computure important. For me i think computure is very impor…" at bounding box center [582, 218] width 235 height 260
click at [547, 103] on textarea "My opinion about Is computure important. For me i think computure is very impor…" at bounding box center [582, 218] width 235 height 260
click at [600, 102] on textarea "My opinion about Is computure important. For me i think computure is very impor…" at bounding box center [582, 218] width 235 height 260
click at [539, 90] on textarea "My opinion about Is computure important. For me i think computure is very impor…" at bounding box center [582, 218] width 235 height 260
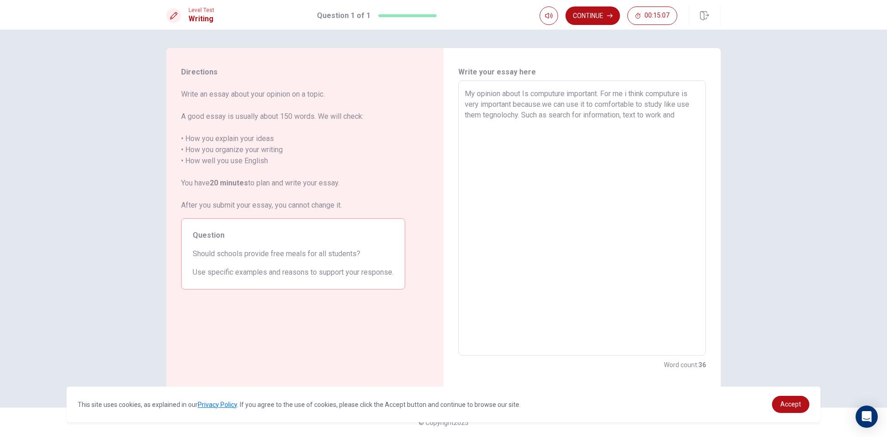
click at [566, 95] on textarea "My opinion about Is computure important. For me i think computure is very impor…" at bounding box center [582, 218] width 235 height 260
click at [675, 115] on textarea "My opinion about Is Phone important. For me i think computure is very important…" at bounding box center [582, 218] width 235 height 260
click at [587, 91] on textarea "My opinion about Is Phone important. For me i think computure is very important…" at bounding box center [582, 218] width 235 height 260
click at [580, 123] on textarea "My opinion about Is Phone important? For me i think computure is very important…" at bounding box center [582, 218] width 235 height 260
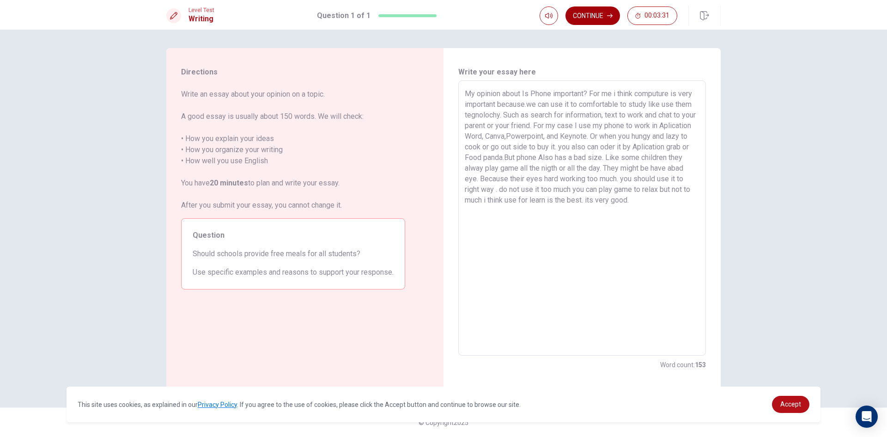
click at [597, 16] on button "Continue" at bounding box center [592, 15] width 55 height 18
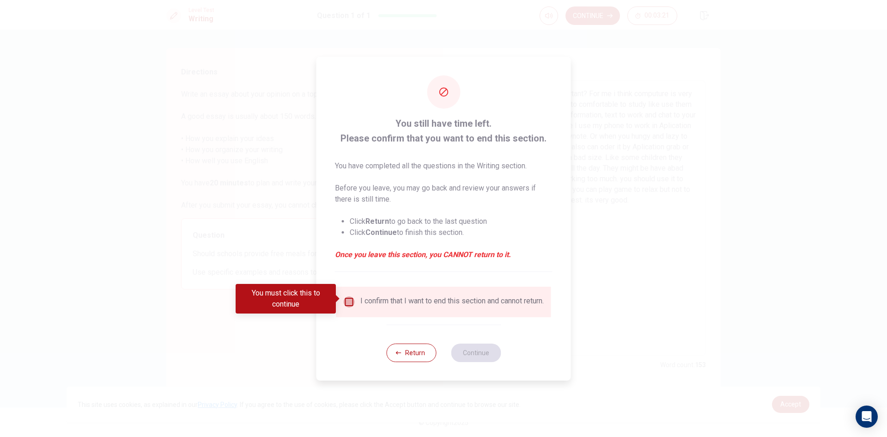
click at [347, 297] on input "You must click this to continue" at bounding box center [349, 301] width 11 height 11
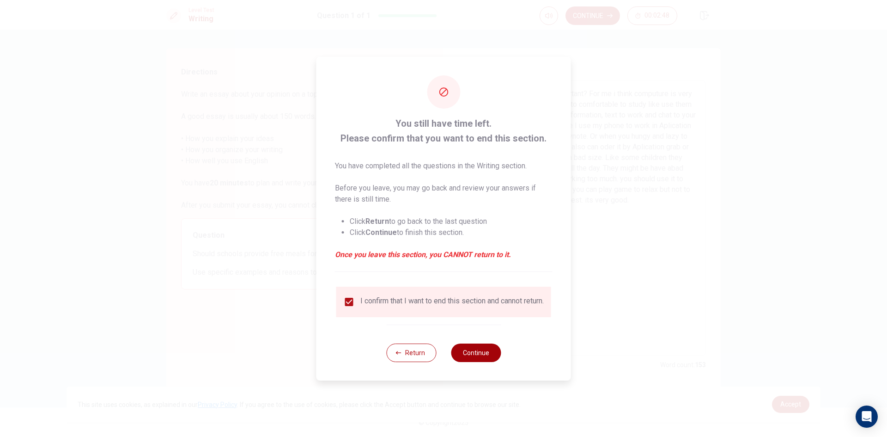
click at [468, 356] on button "Continue" at bounding box center [476, 352] width 50 height 18
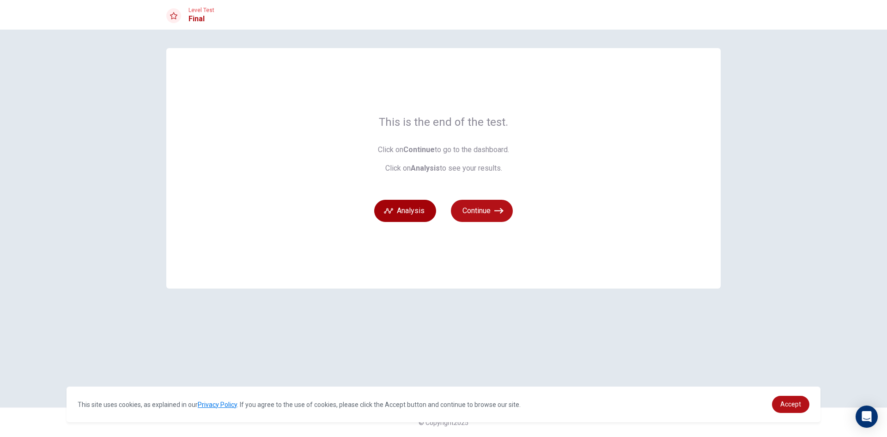
click at [425, 211] on button "Analysis" at bounding box center [405, 211] width 62 height 22
